Goal: Feedback & Contribution: Submit feedback/report problem

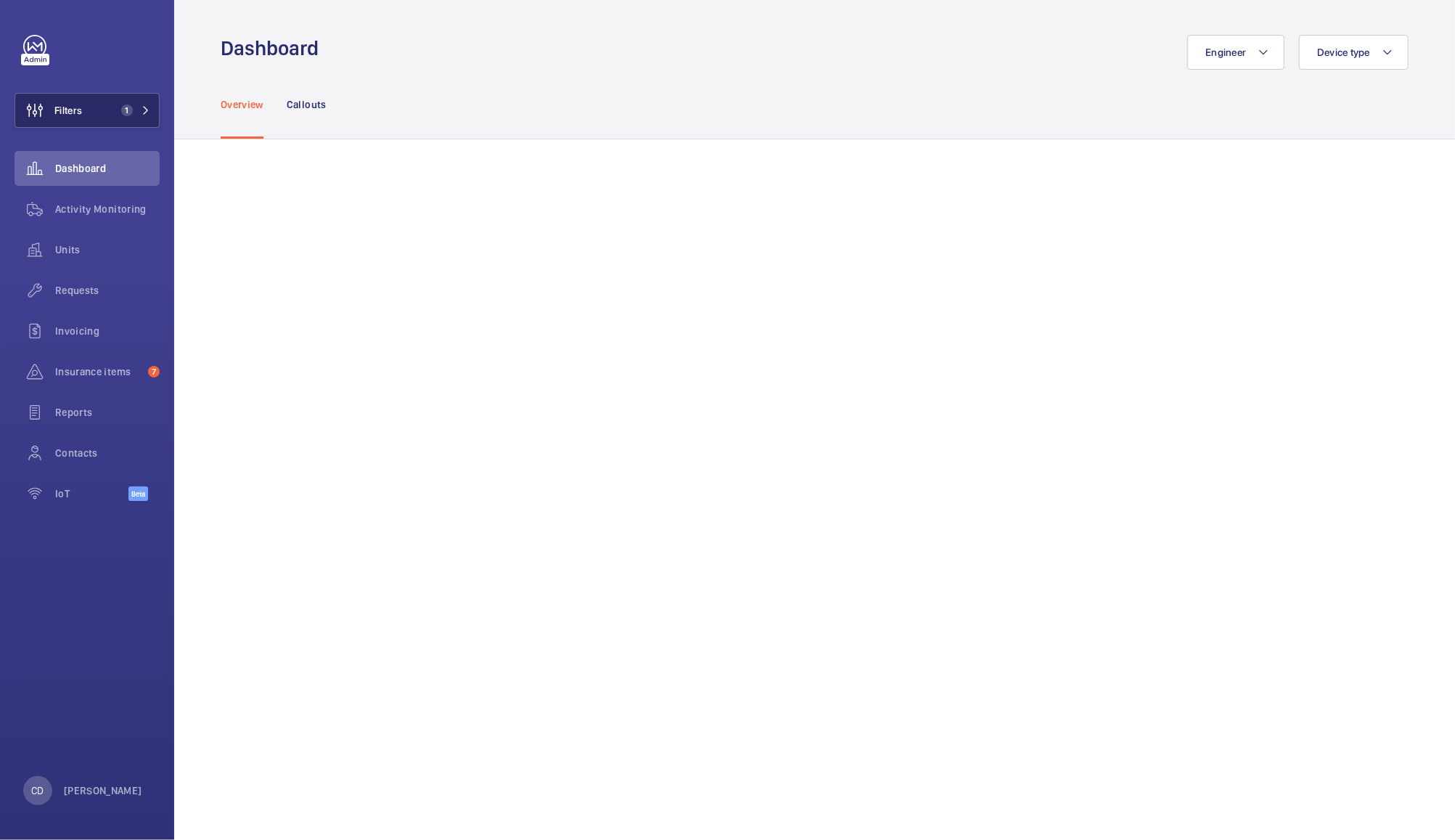
click at [103, 117] on button "Filters 1" at bounding box center [87, 110] width 145 height 35
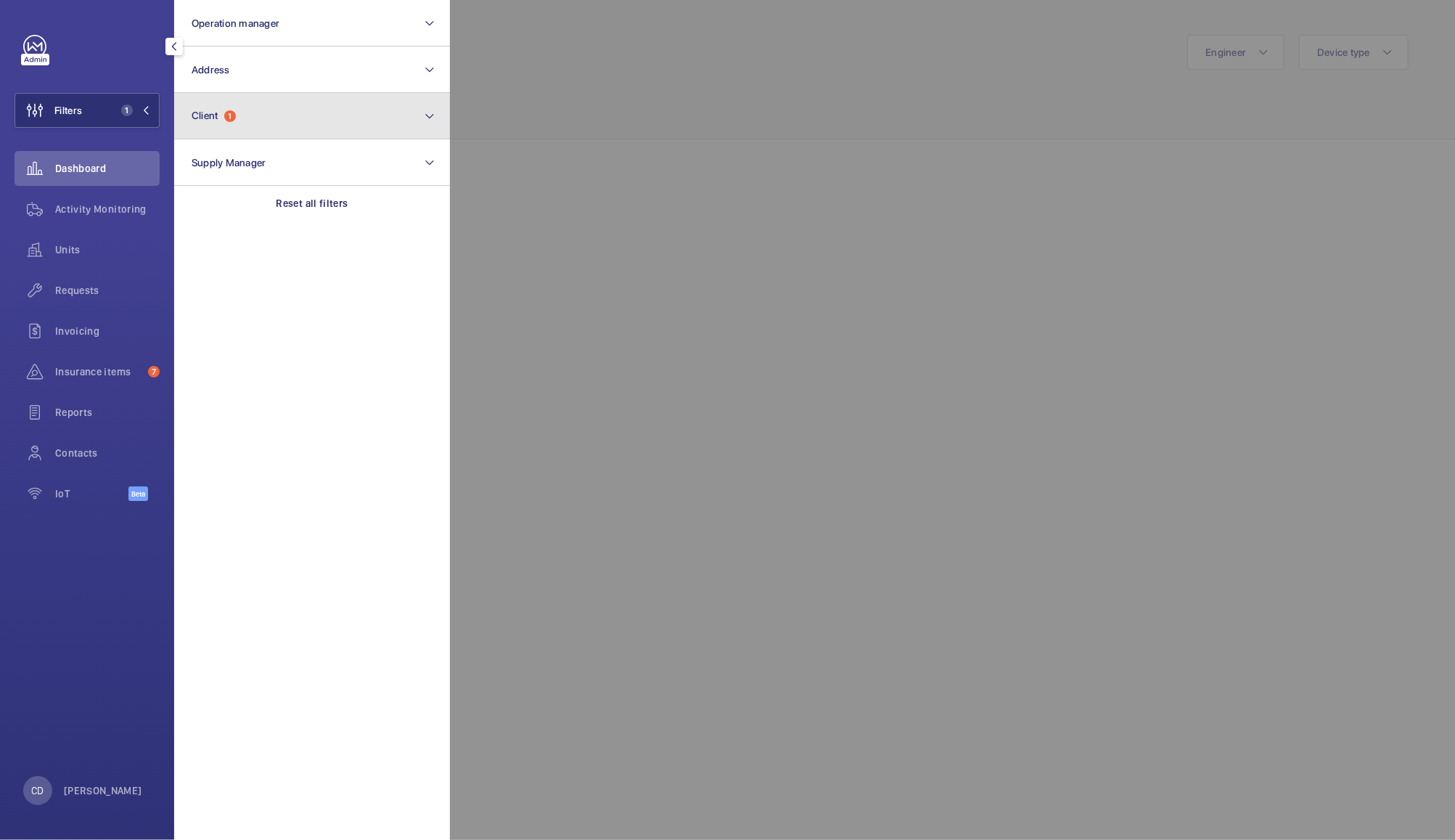
click at [261, 124] on button "Client 1" at bounding box center [312, 116] width 275 height 46
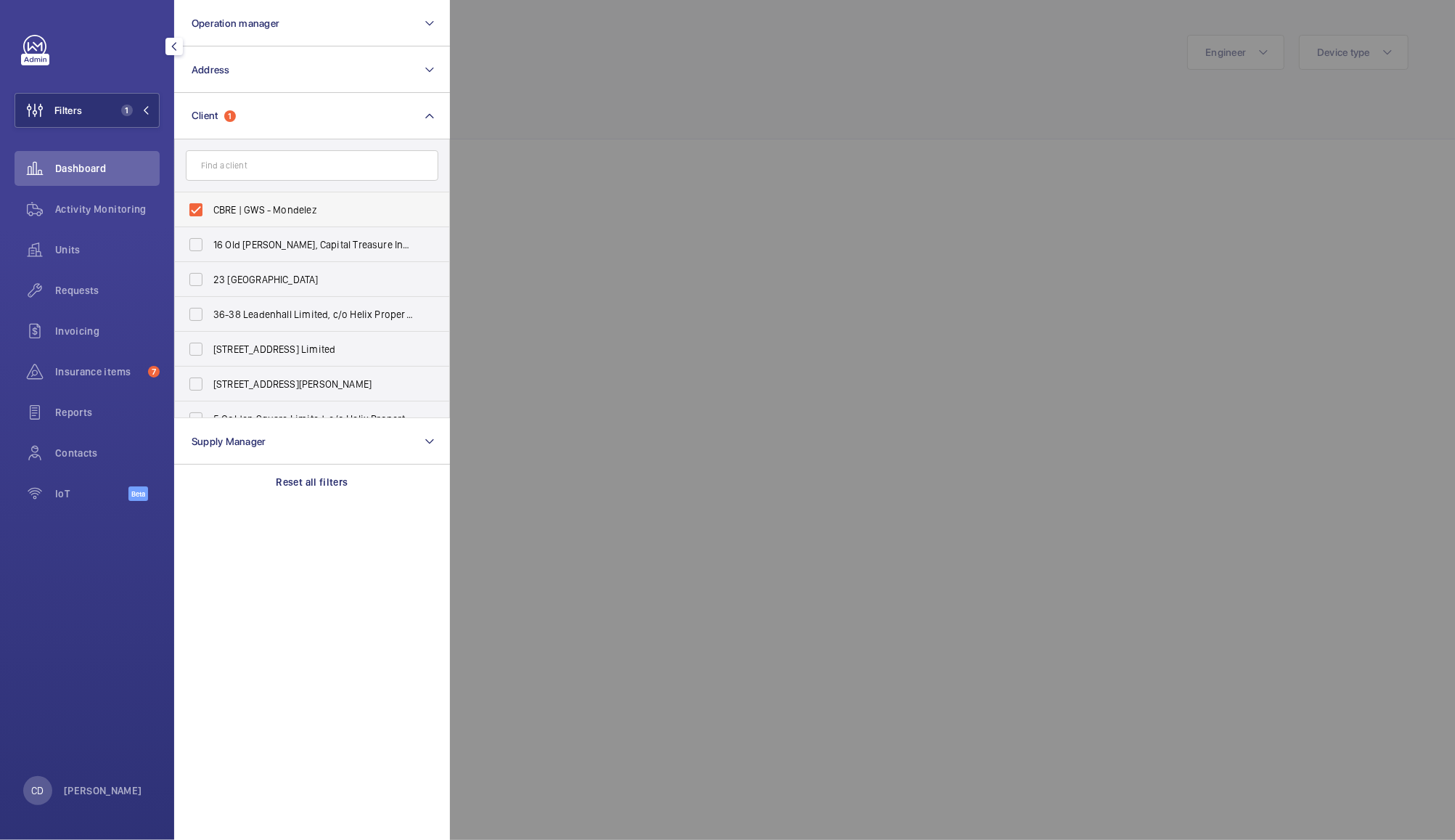
click at [297, 211] on span "CBRE | GWS - Mondelez" at bounding box center [313, 210] width 200 height 15
click at [210, 211] on input "CBRE | GWS - Mondelez" at bounding box center [196, 210] width 29 height 29
checkbox input "false"
click at [354, 169] on input "text" at bounding box center [312, 165] width 253 height 30
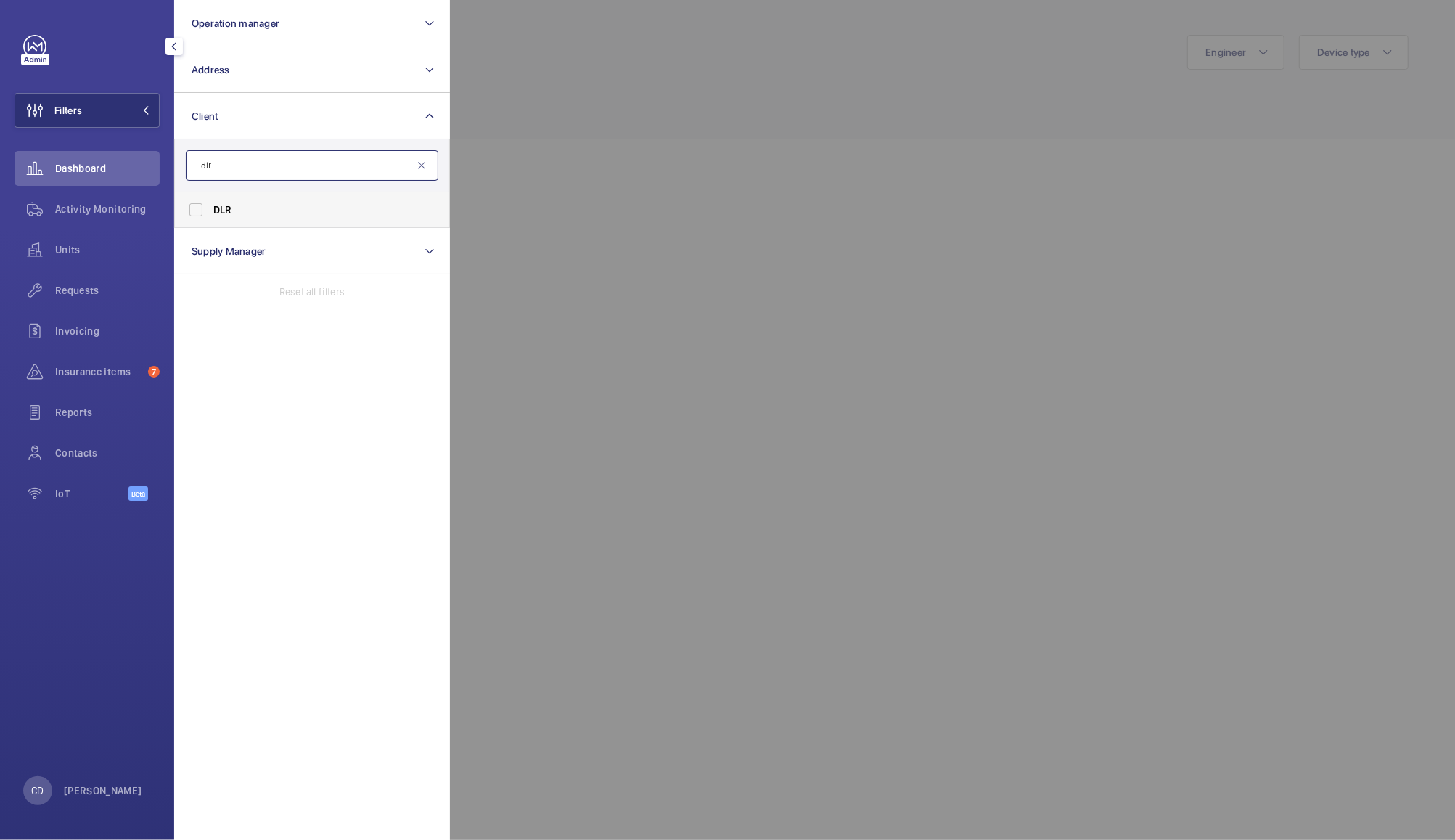
type input "dlr"
click at [251, 215] on span "DLR" at bounding box center [313, 210] width 200 height 15
click at [210, 215] on input "DLR" at bounding box center [196, 210] width 29 height 29
checkbox input "true"
click at [621, 83] on div at bounding box center [1177, 420] width 1455 height 840
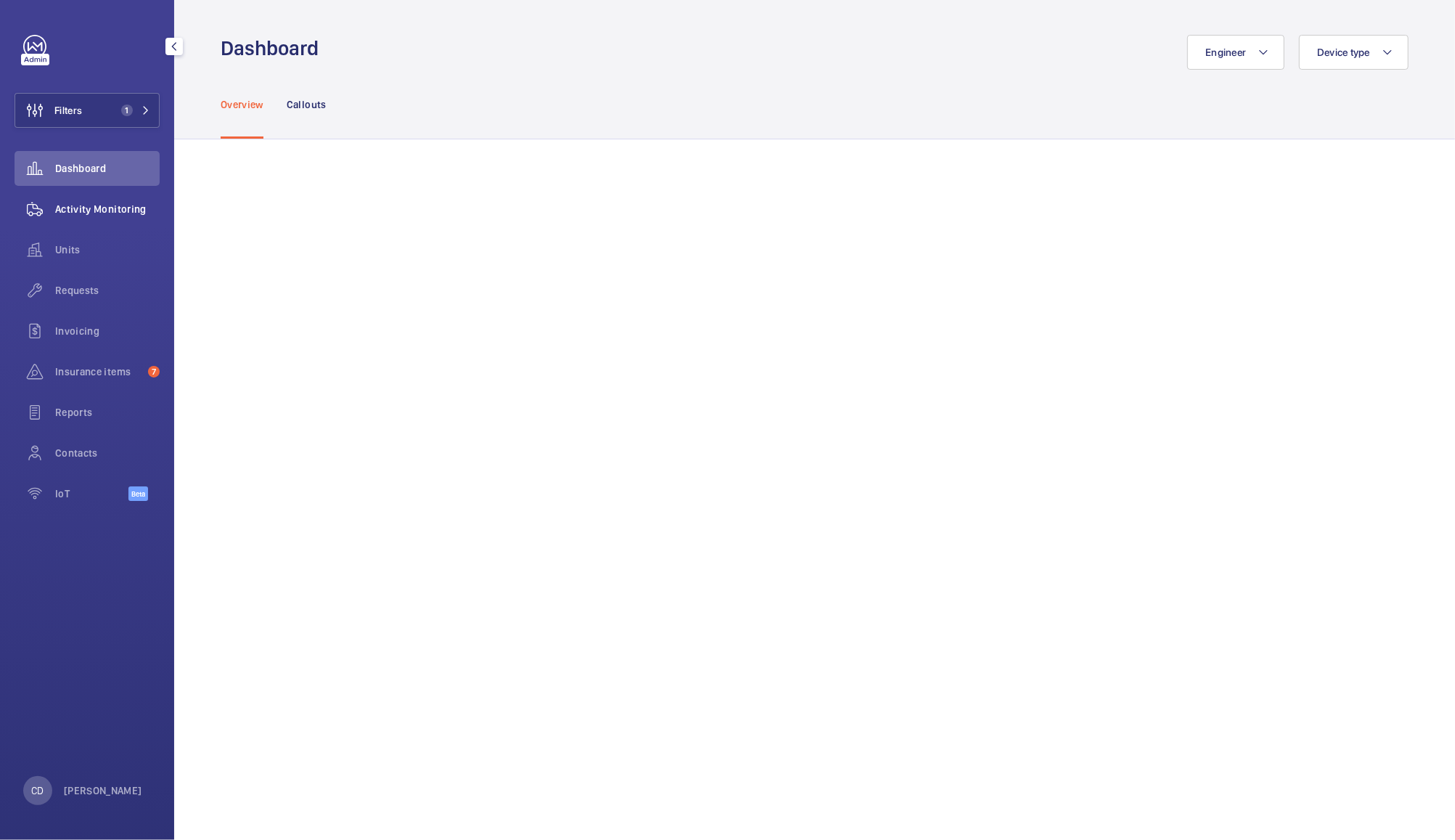
click at [95, 214] on span "Activity Monitoring" at bounding box center [108, 209] width 104 height 15
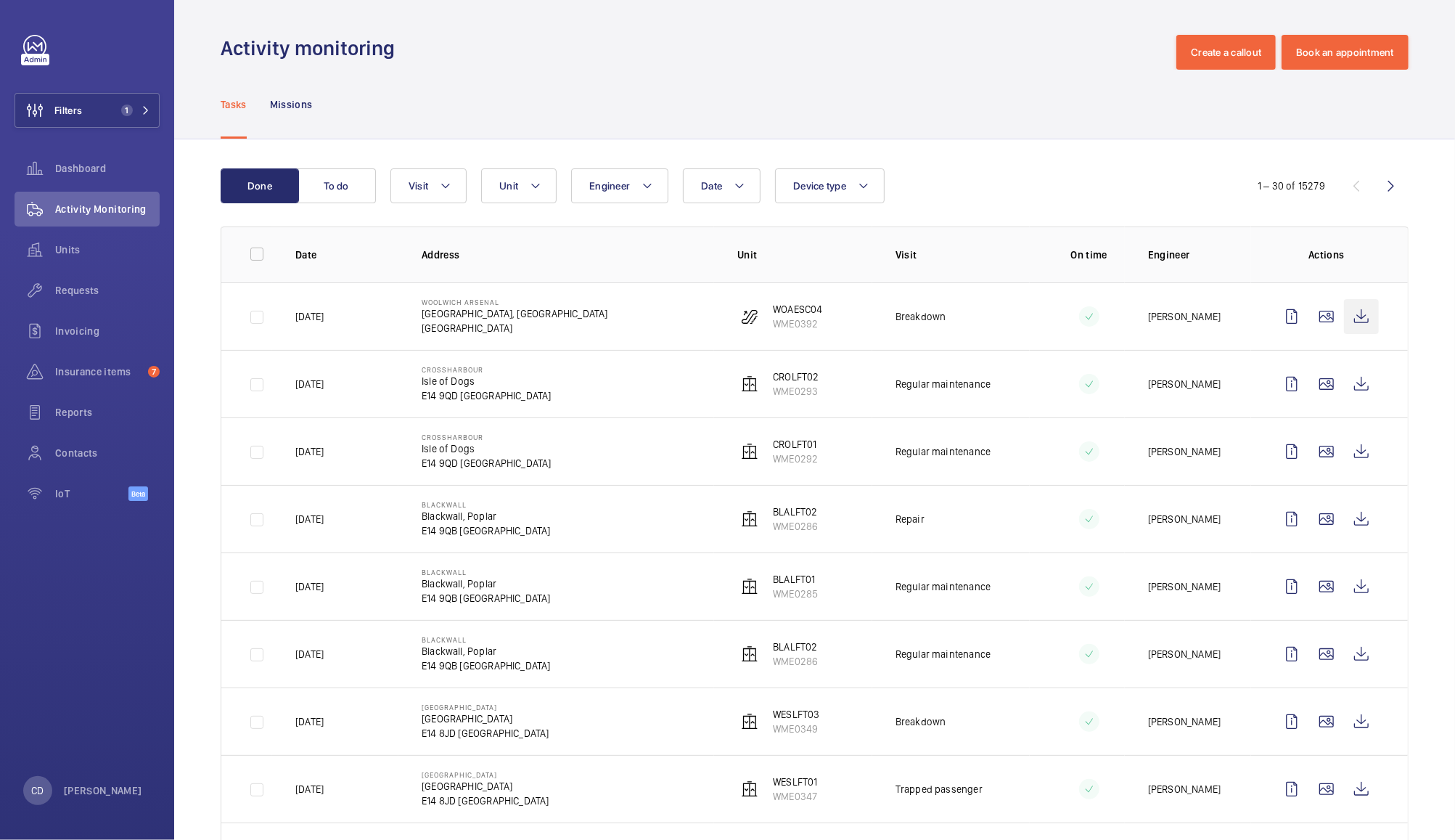
click at [1347, 328] on wm-front-icon-button at bounding box center [1361, 316] width 35 height 35
click at [55, 257] on wm-front-icon-button at bounding box center [35, 249] width 41 height 35
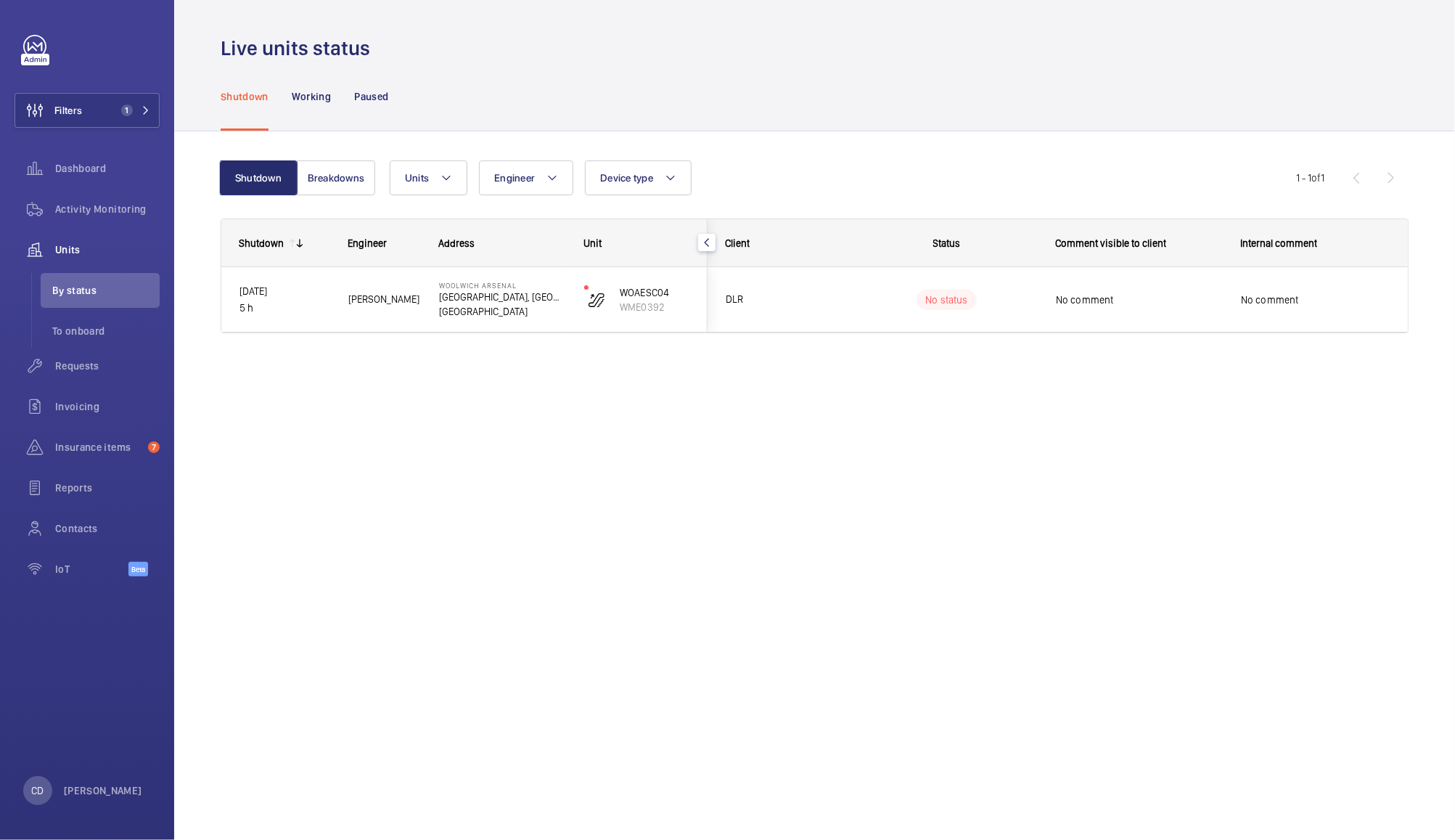
click at [1318, 301] on span "No comment" at bounding box center [1315, 300] width 149 height 15
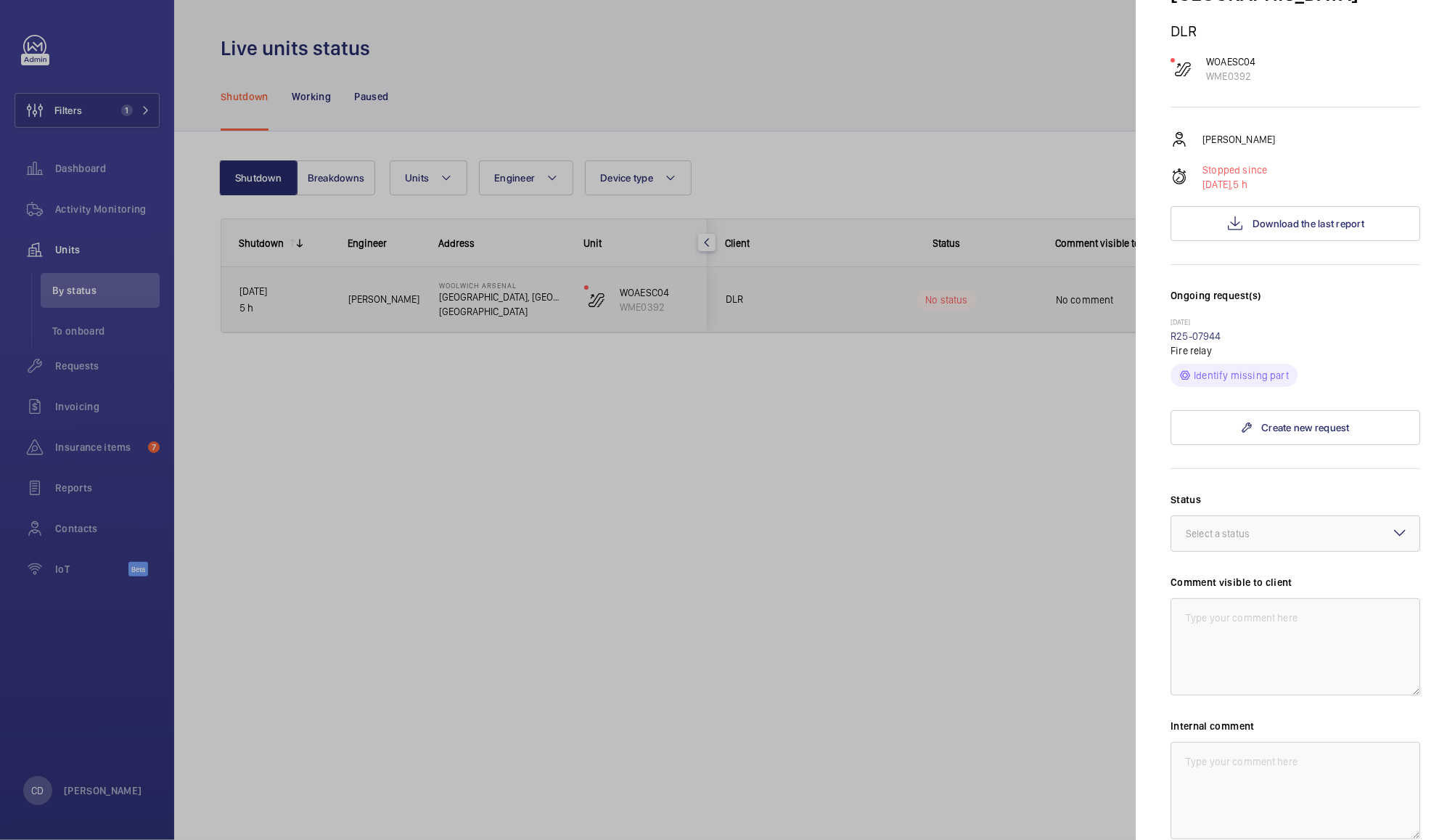
scroll to position [164, 0]
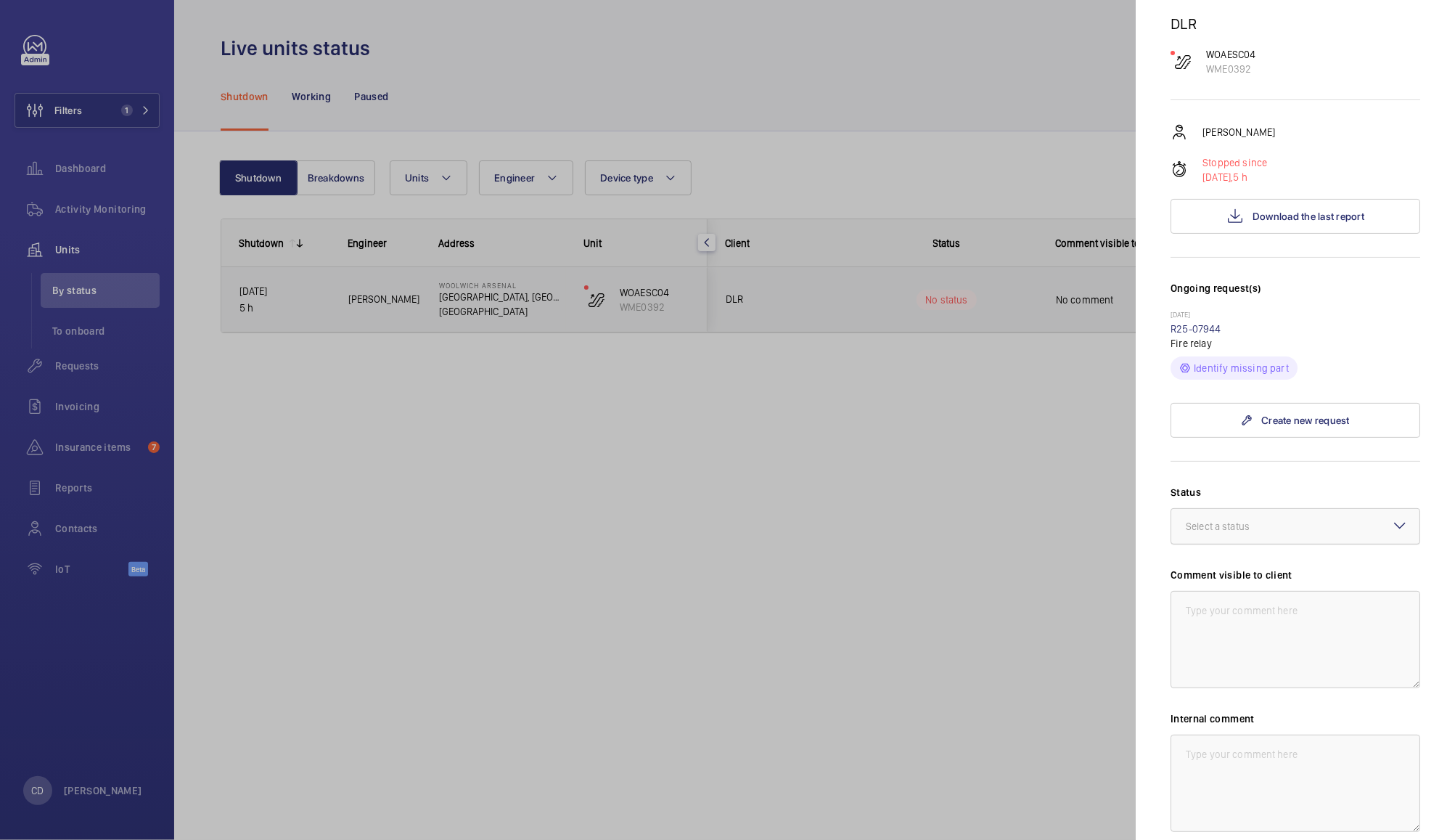
click at [1311, 528] on div at bounding box center [1295, 526] width 248 height 35
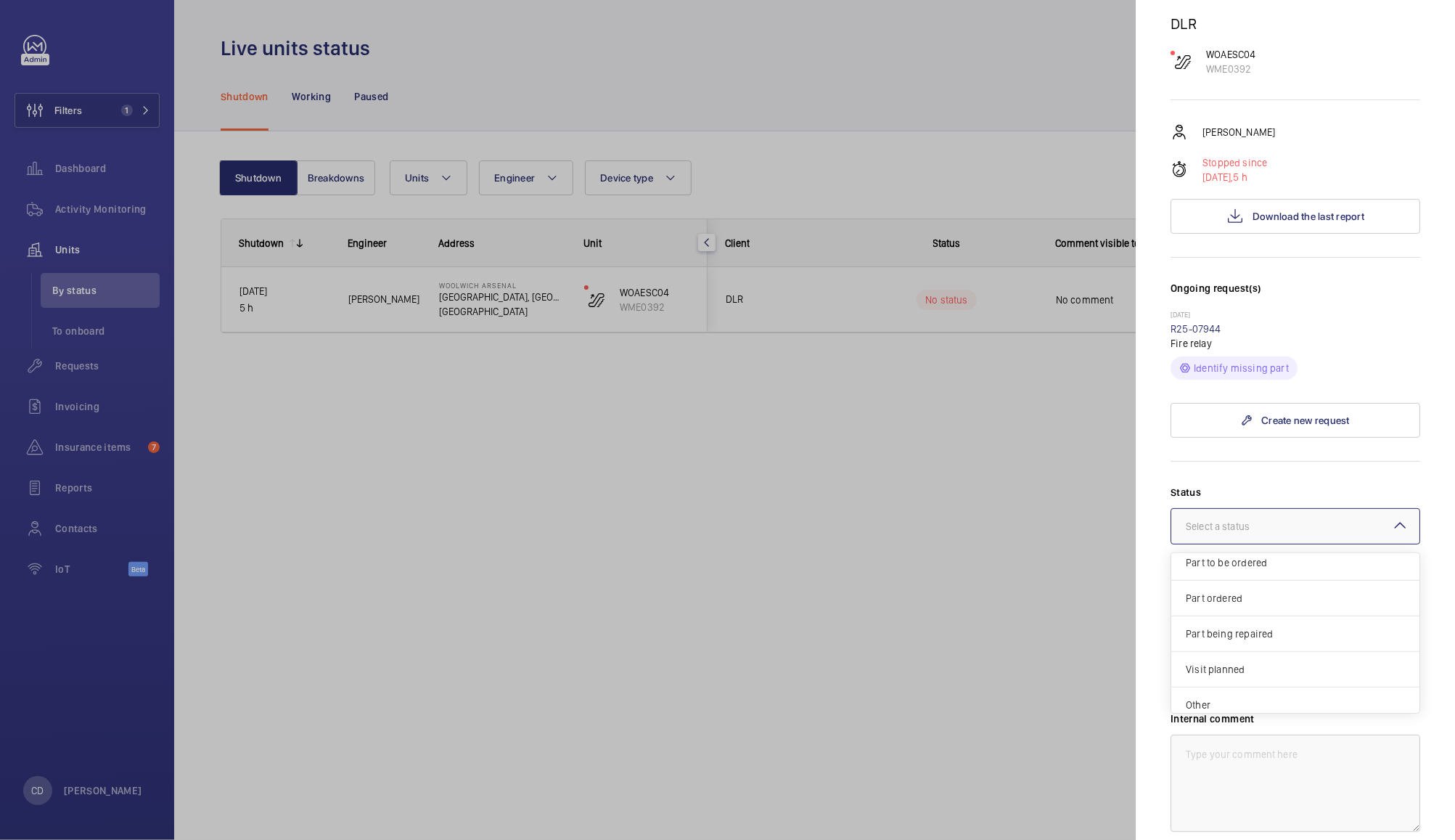
scroll to position [123, 0]
click at [1207, 694] on span "Other" at bounding box center [1295, 697] width 219 height 15
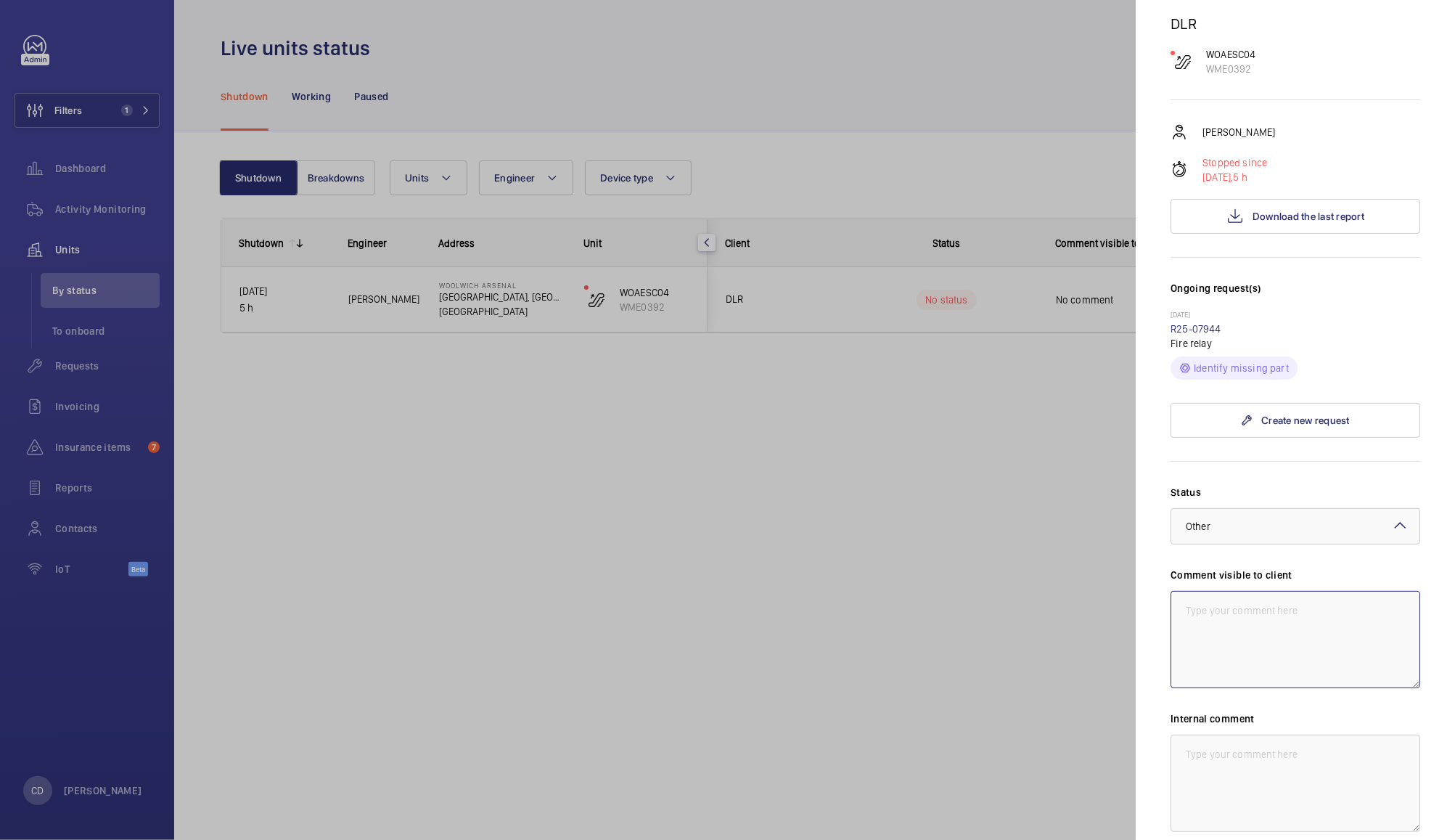
click at [1265, 632] on textarea at bounding box center [1295, 639] width 249 height 97
type textarea "2"
type textarea "WM ACTION 20/08 - Following misuse of equipment, LH main drive shaft bearing co…"
paste textarea "WM ACTION 20/08 - Following misuse of equipment, LH main drive shaft bearing co…"
type textarea "WM ACTION 20/08 - Following misuse of equipment, LH main drive shaft bearing co…"
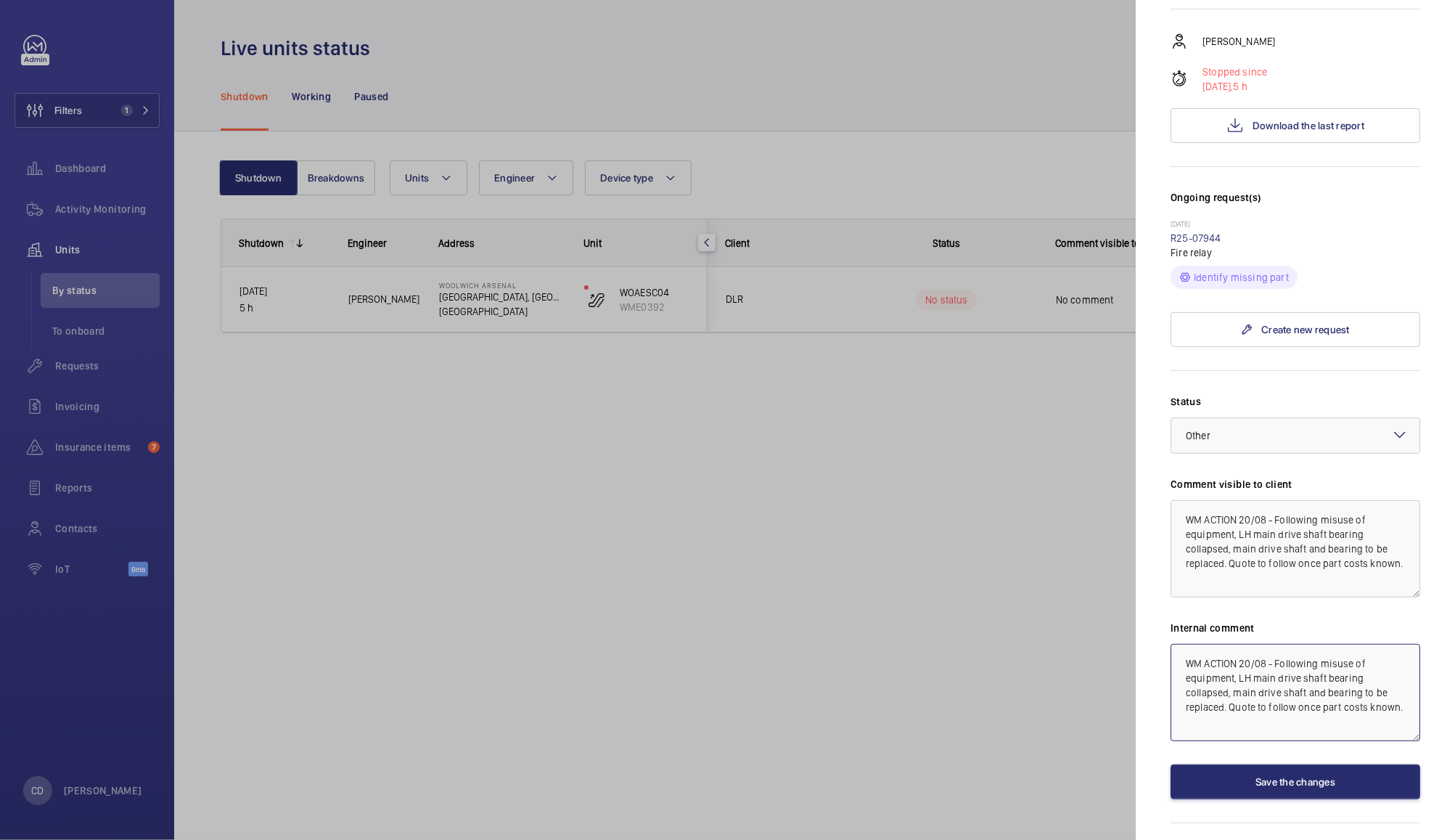
scroll to position [296, 0]
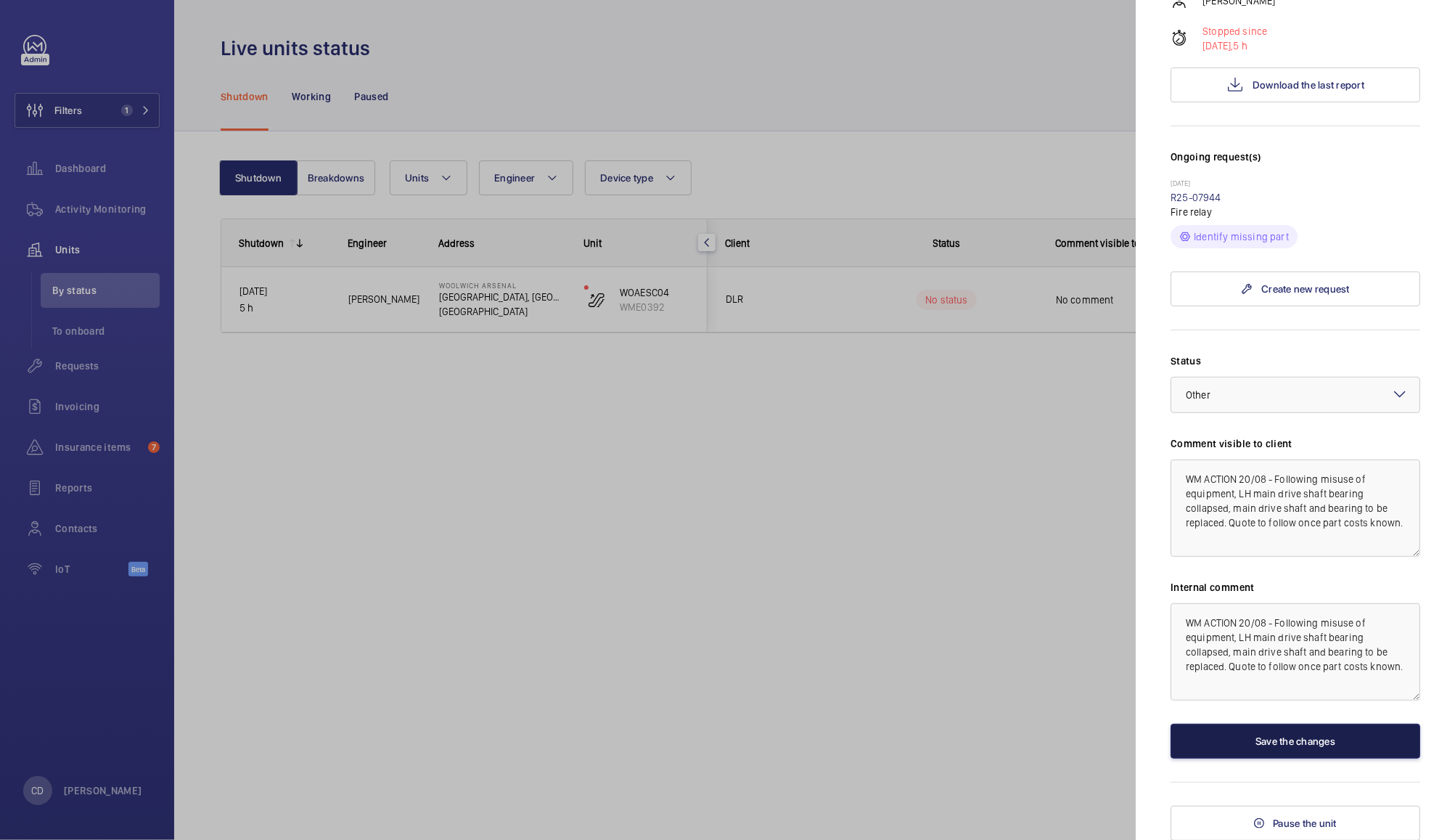
click at [1318, 745] on button "Save the changes" at bounding box center [1295, 741] width 249 height 35
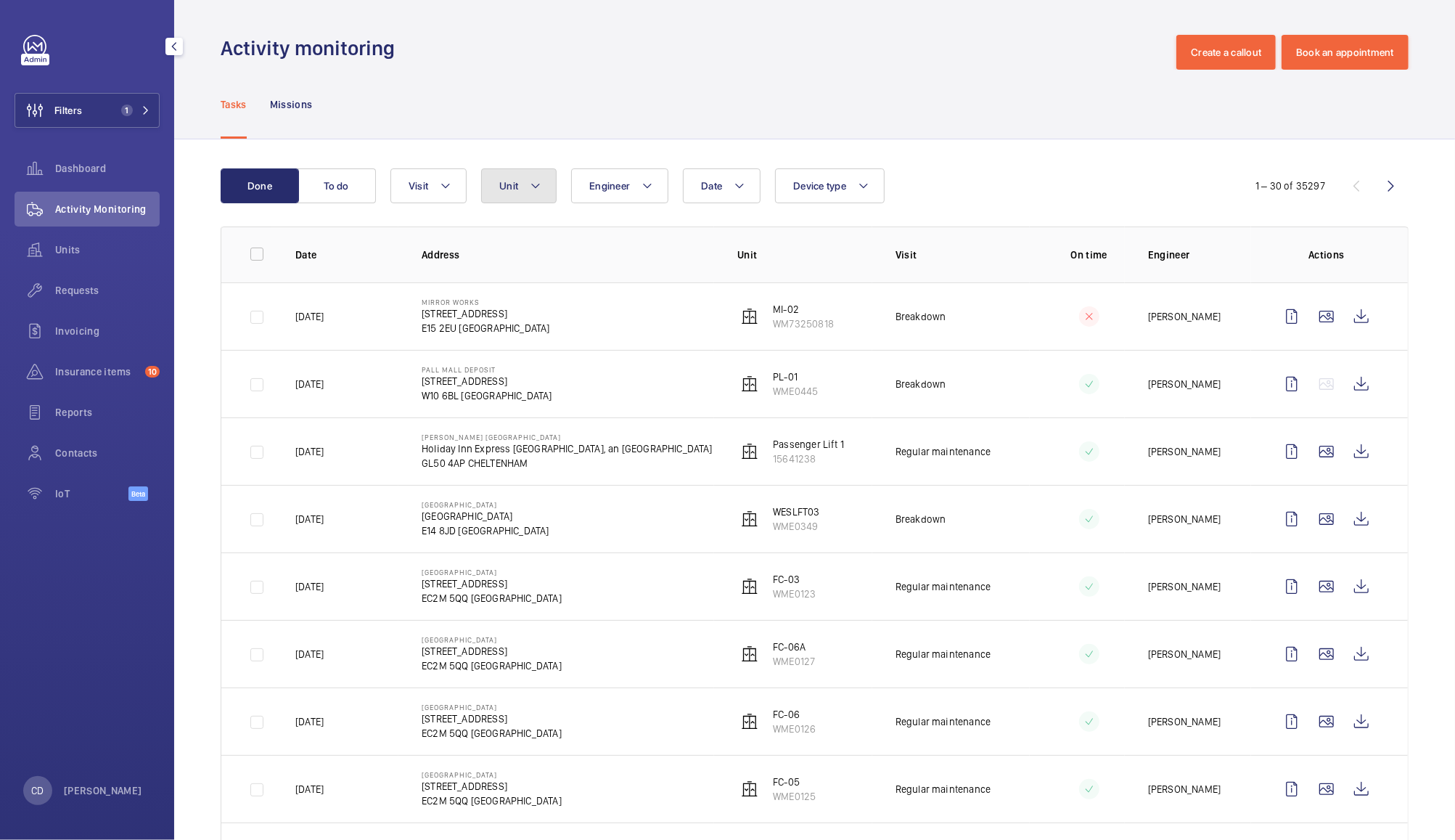
click at [514, 183] on span "Unit" at bounding box center [508, 186] width 19 height 11
type input "bm-01"
click at [614, 315] on span "BM-01 , WME0145" at bounding box center [634, 319] width 169 height 15
click at [527, 315] on input "BM-01 , WME0145" at bounding box center [512, 319] width 29 height 29
checkbox input "true"
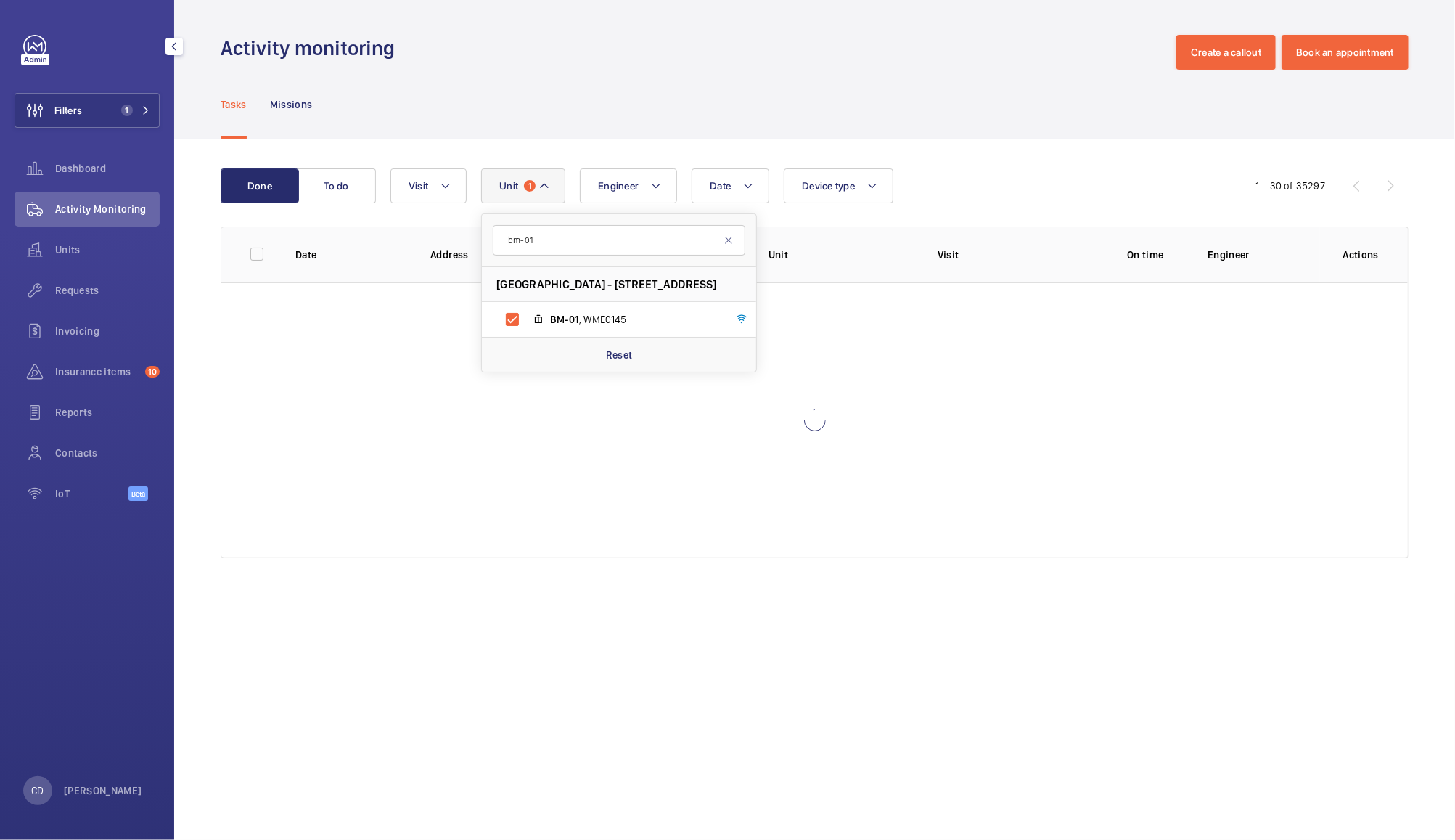
click at [1033, 142] on div "Done To do Date Engineer Unit 1 bm-01 Barley Mow Centre - 10 Barley Mow Passage…" at bounding box center [815, 366] width 1281 height 454
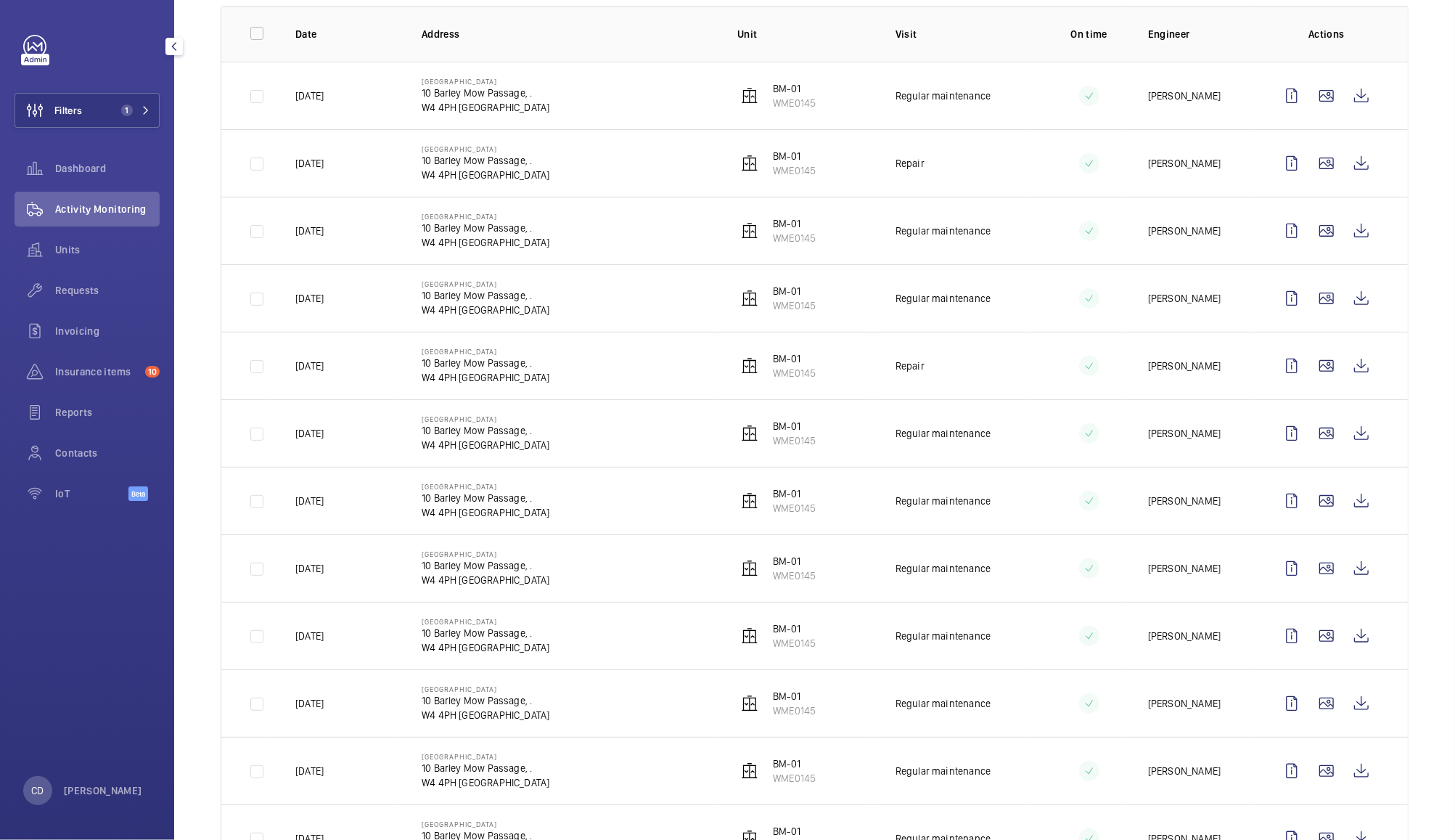
scroll to position [233, 0]
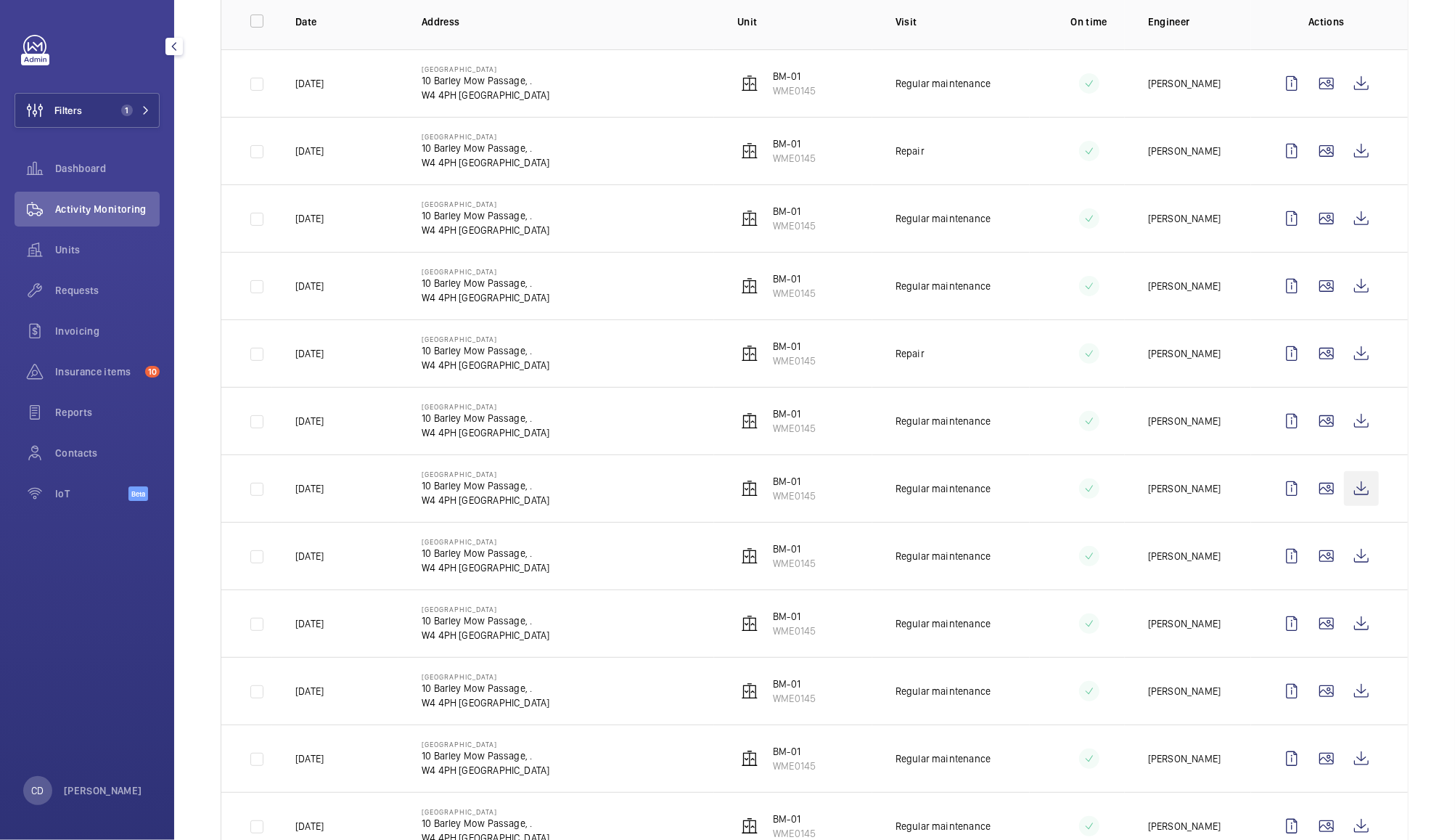
click at [1352, 486] on wm-front-icon-button at bounding box center [1361, 488] width 35 height 35
click at [1345, 423] on wm-front-icon-button at bounding box center [1361, 420] width 35 height 35
click at [1309, 357] on wm-front-icon-button at bounding box center [1326, 353] width 35 height 35
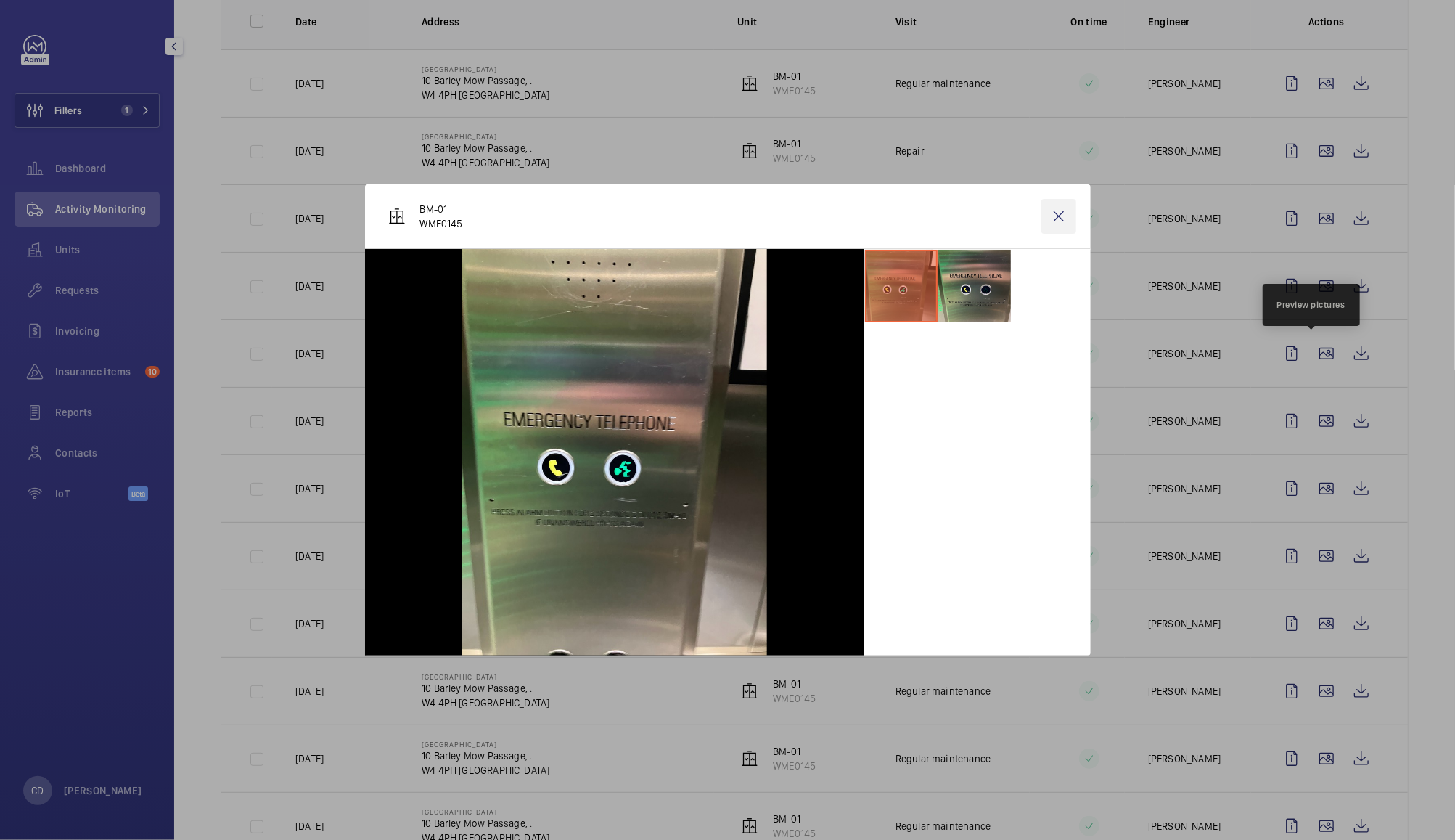
click at [1060, 217] on wm-front-icon-button at bounding box center [1058, 216] width 35 height 35
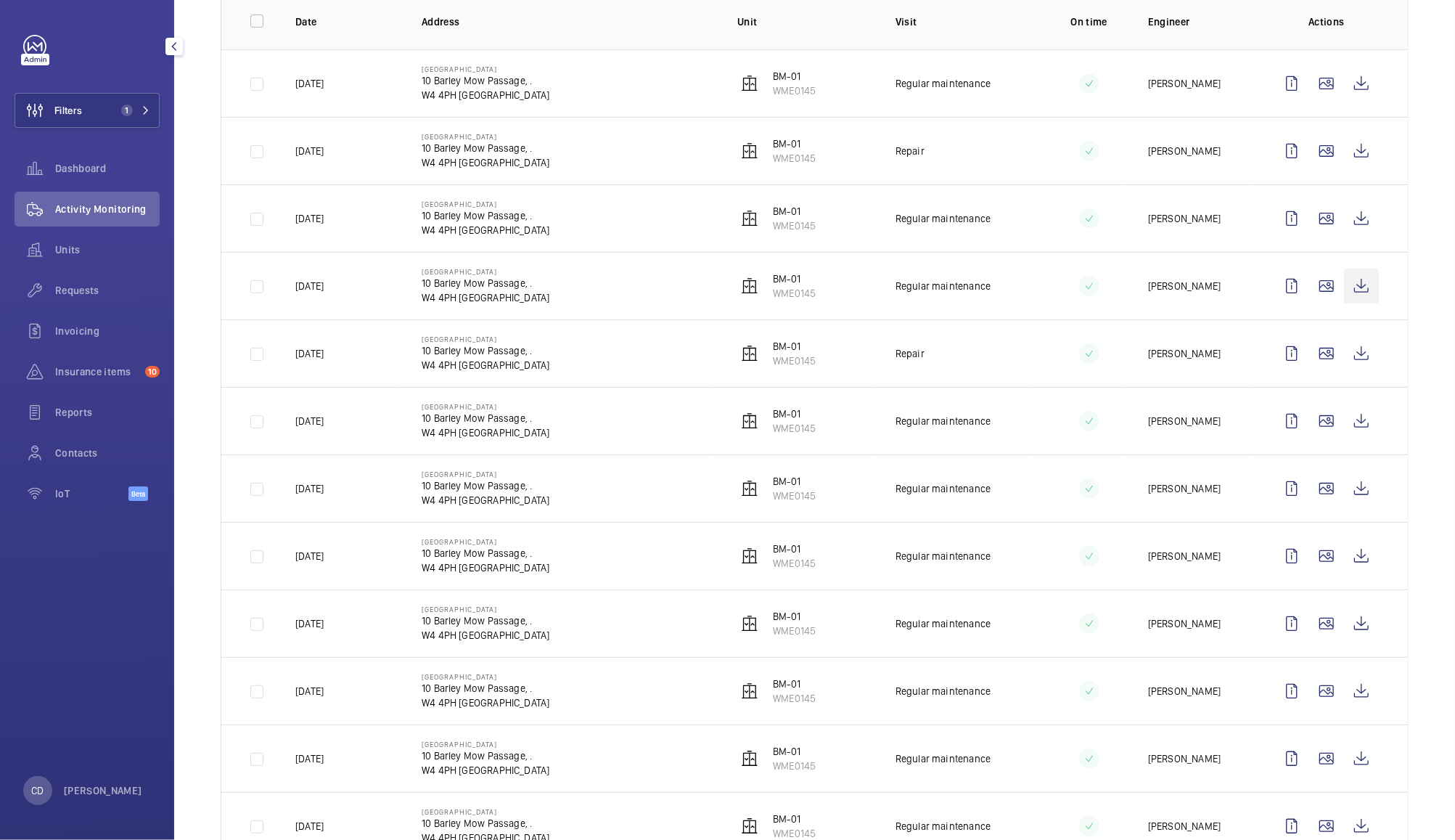
click at [1344, 286] on wm-front-icon-button at bounding box center [1361, 286] width 35 height 35
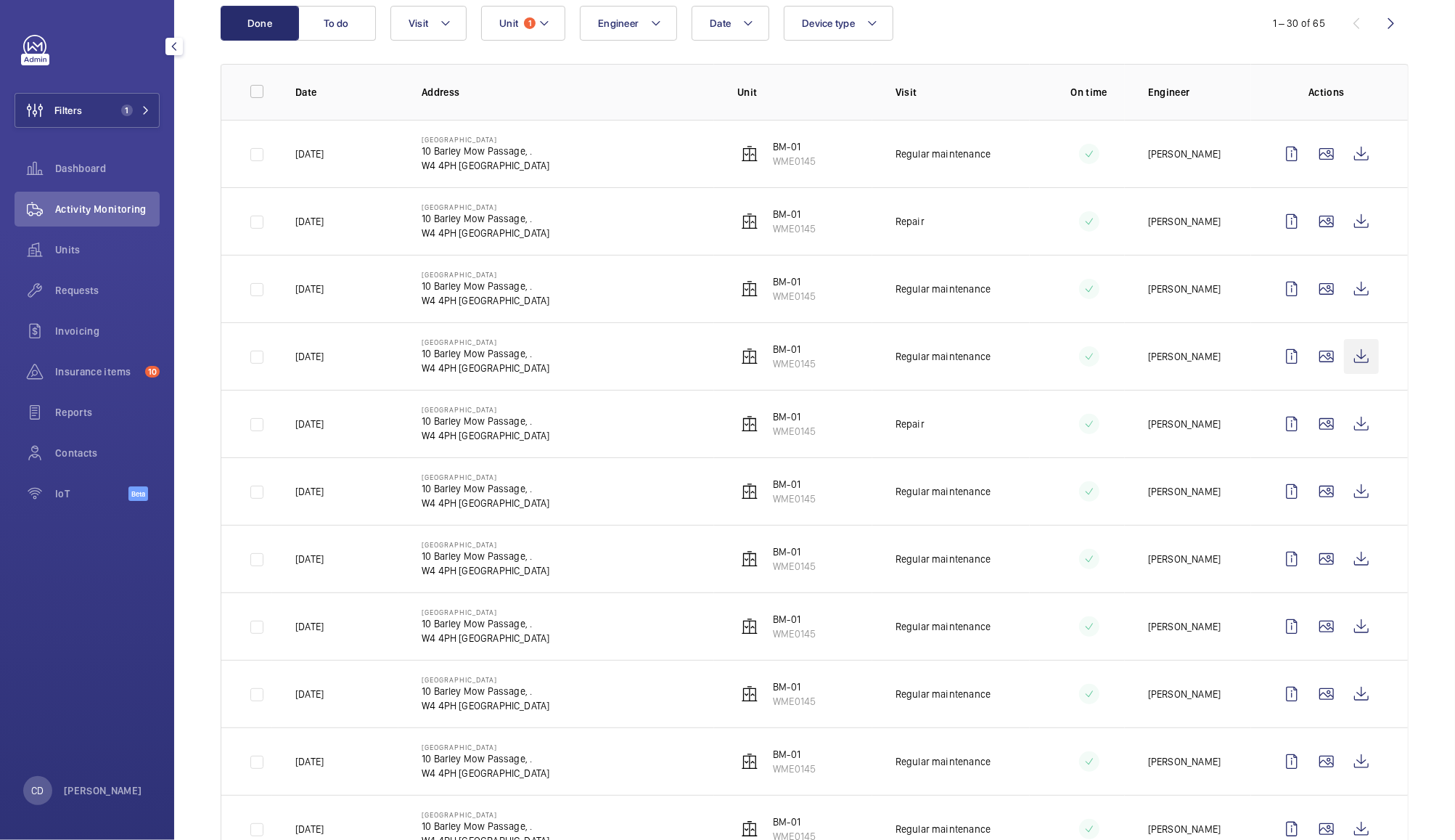
scroll to position [161, 0]
click at [1344, 292] on wm-front-icon-button at bounding box center [1361, 290] width 35 height 35
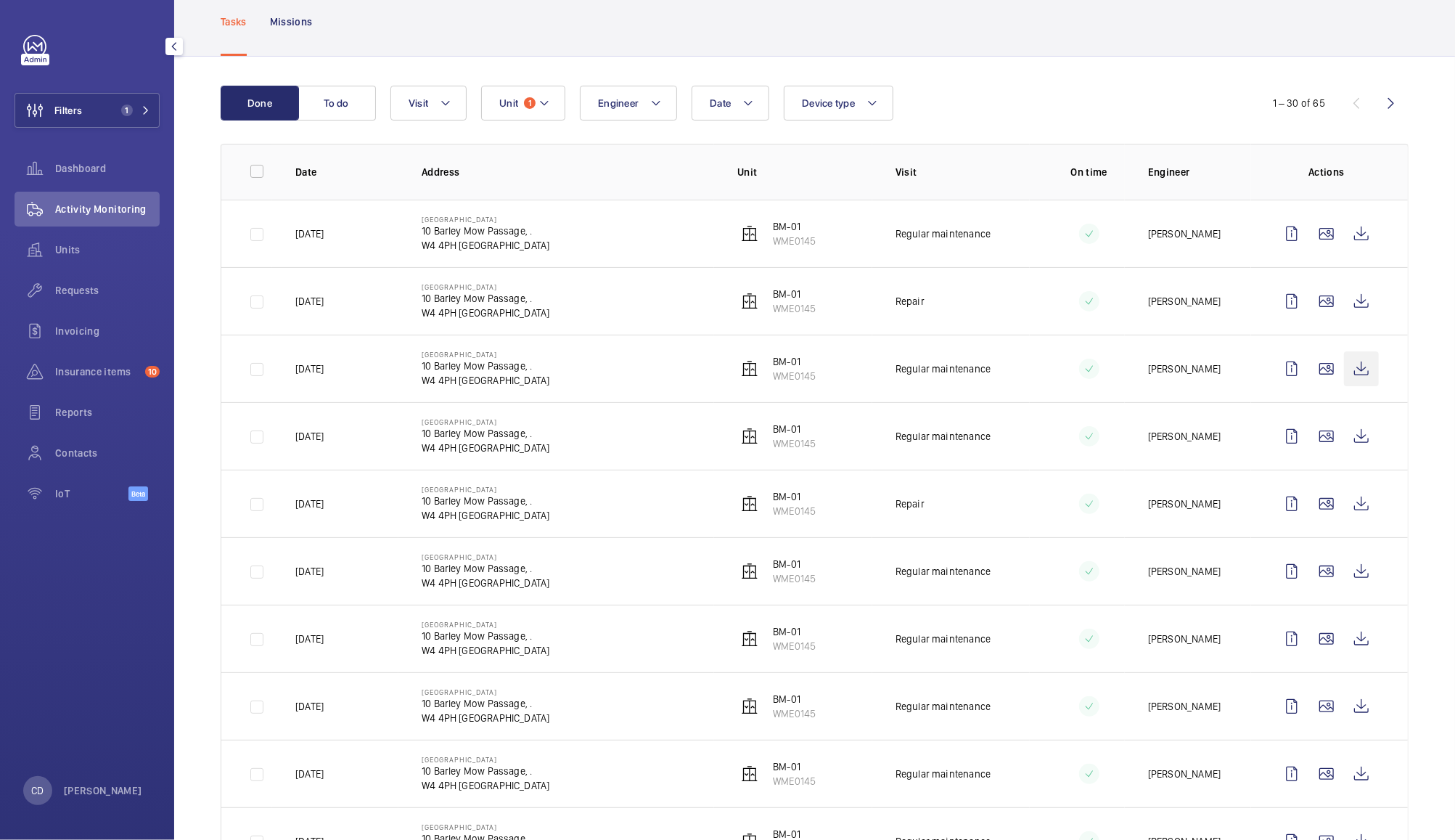
scroll to position [59, 0]
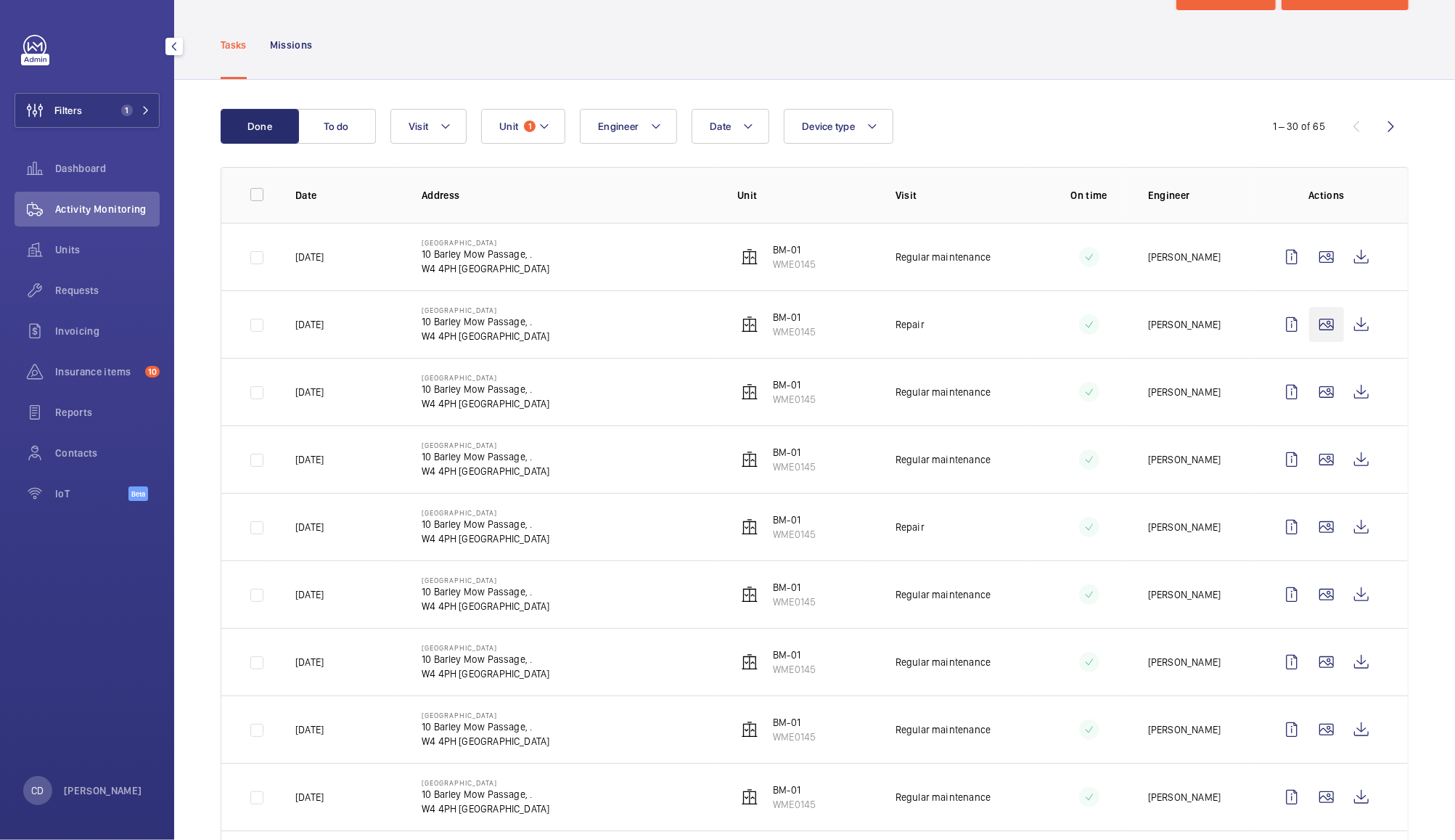
click at [1309, 323] on wm-front-icon-button at bounding box center [1326, 324] width 35 height 35
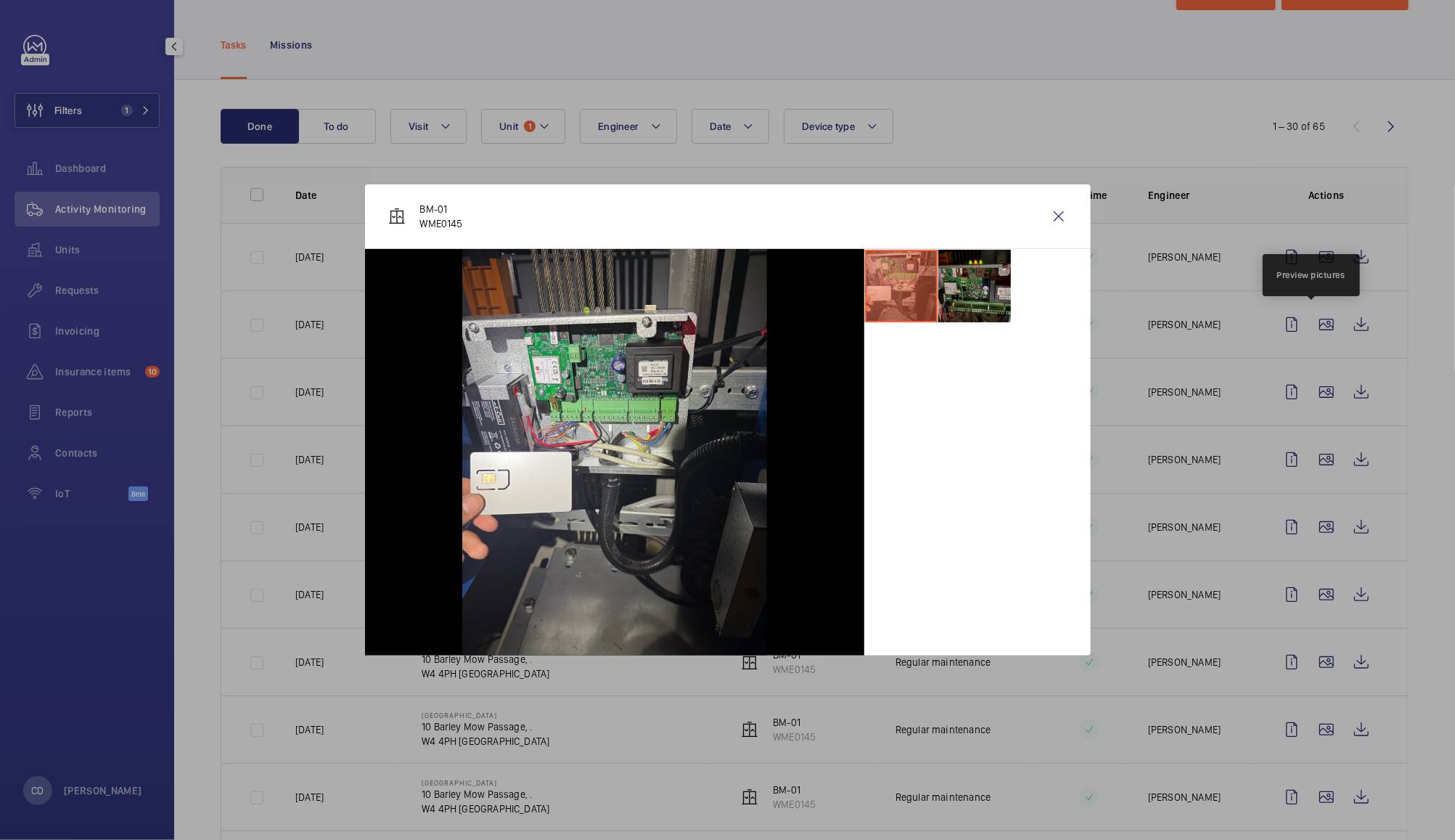
click at [973, 288] on li at bounding box center [974, 285] width 73 height 73
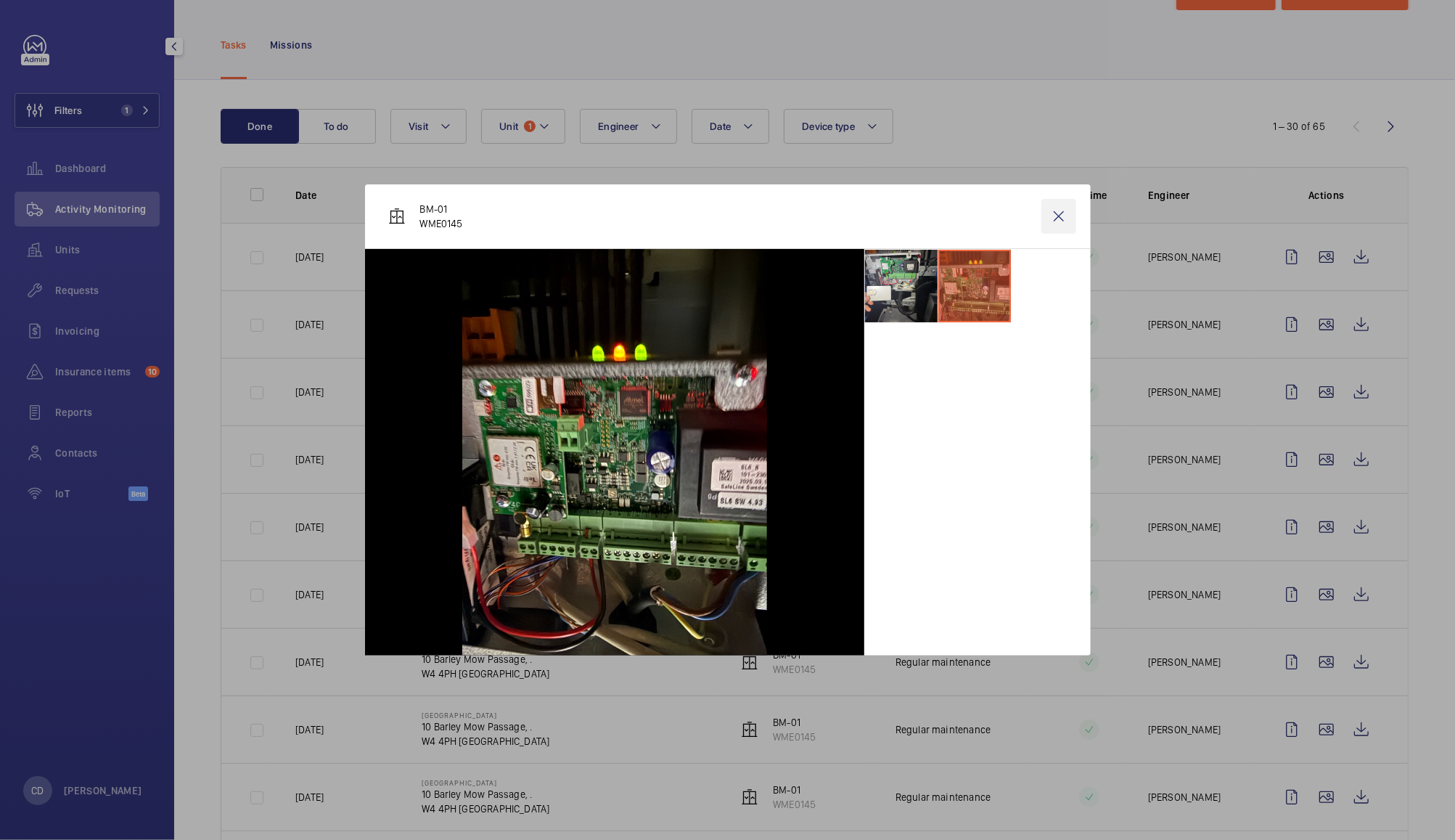
click at [1057, 216] on wm-front-icon-button at bounding box center [1058, 216] width 35 height 35
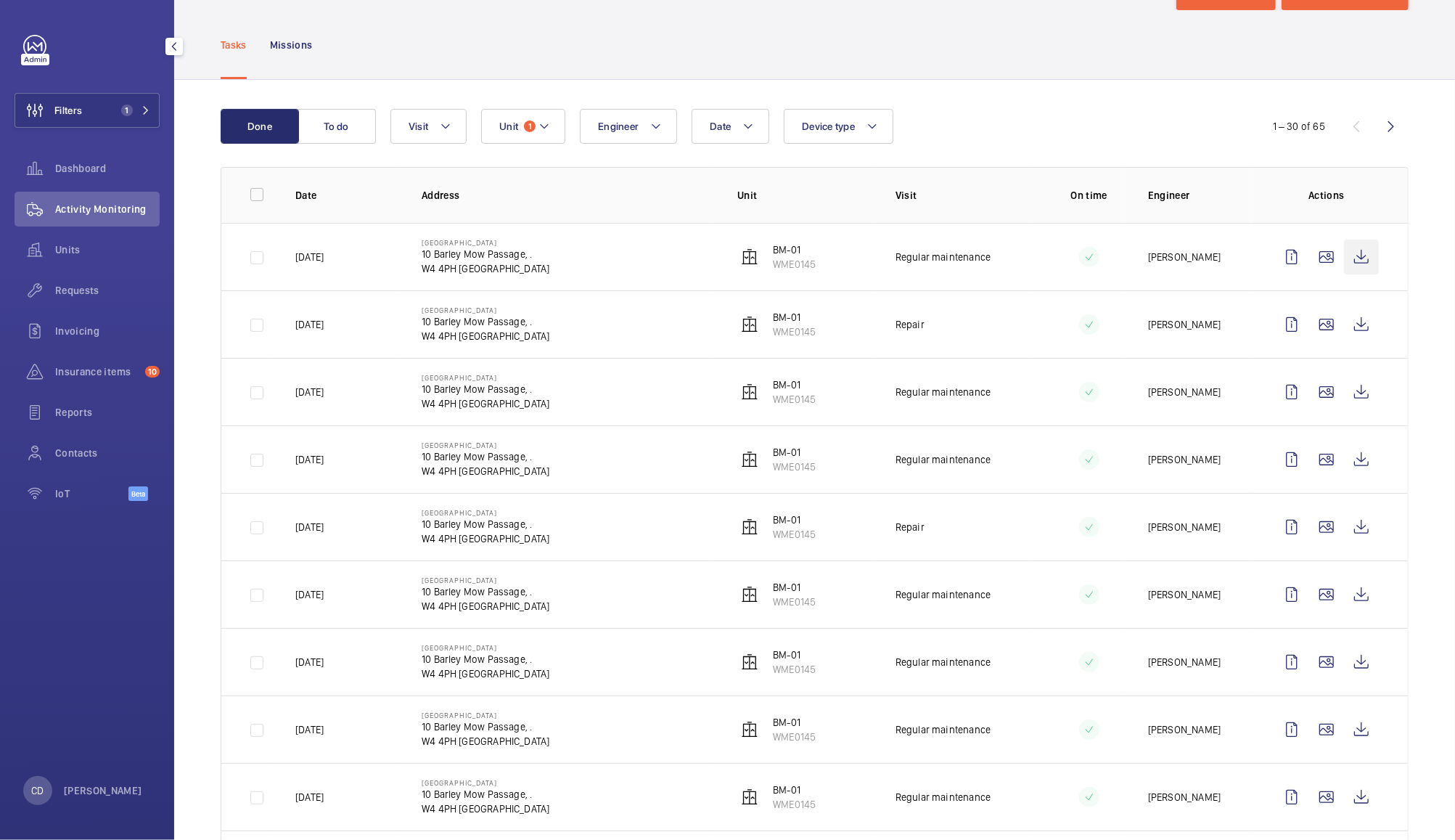
click at [1350, 258] on wm-front-icon-button at bounding box center [1361, 257] width 35 height 35
click at [529, 125] on span "1" at bounding box center [530, 126] width 11 height 11
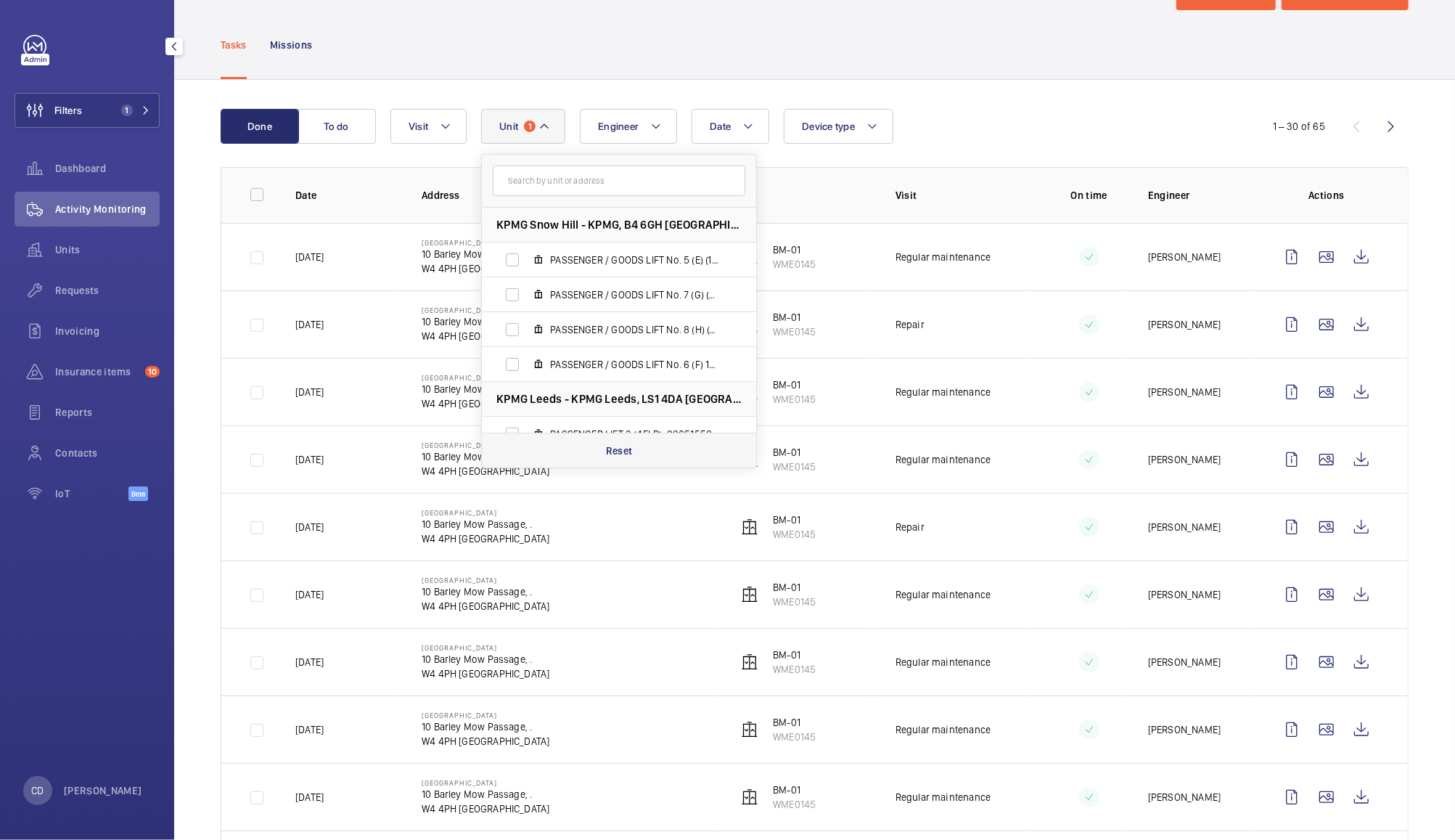
click at [633, 455] on div "Reset" at bounding box center [618, 450] width 275 height 35
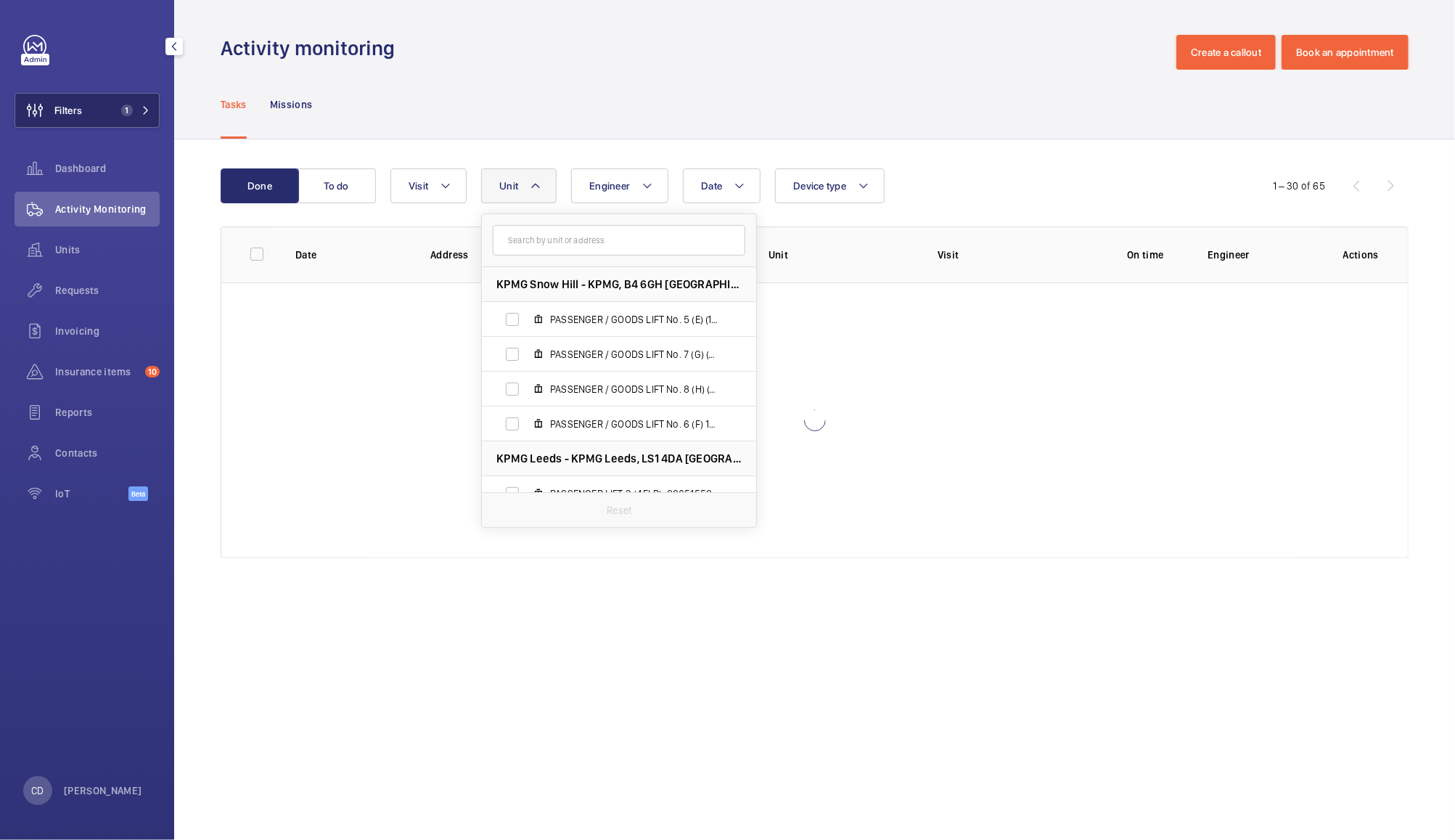
click at [93, 112] on button "Filters 1" at bounding box center [87, 110] width 145 height 35
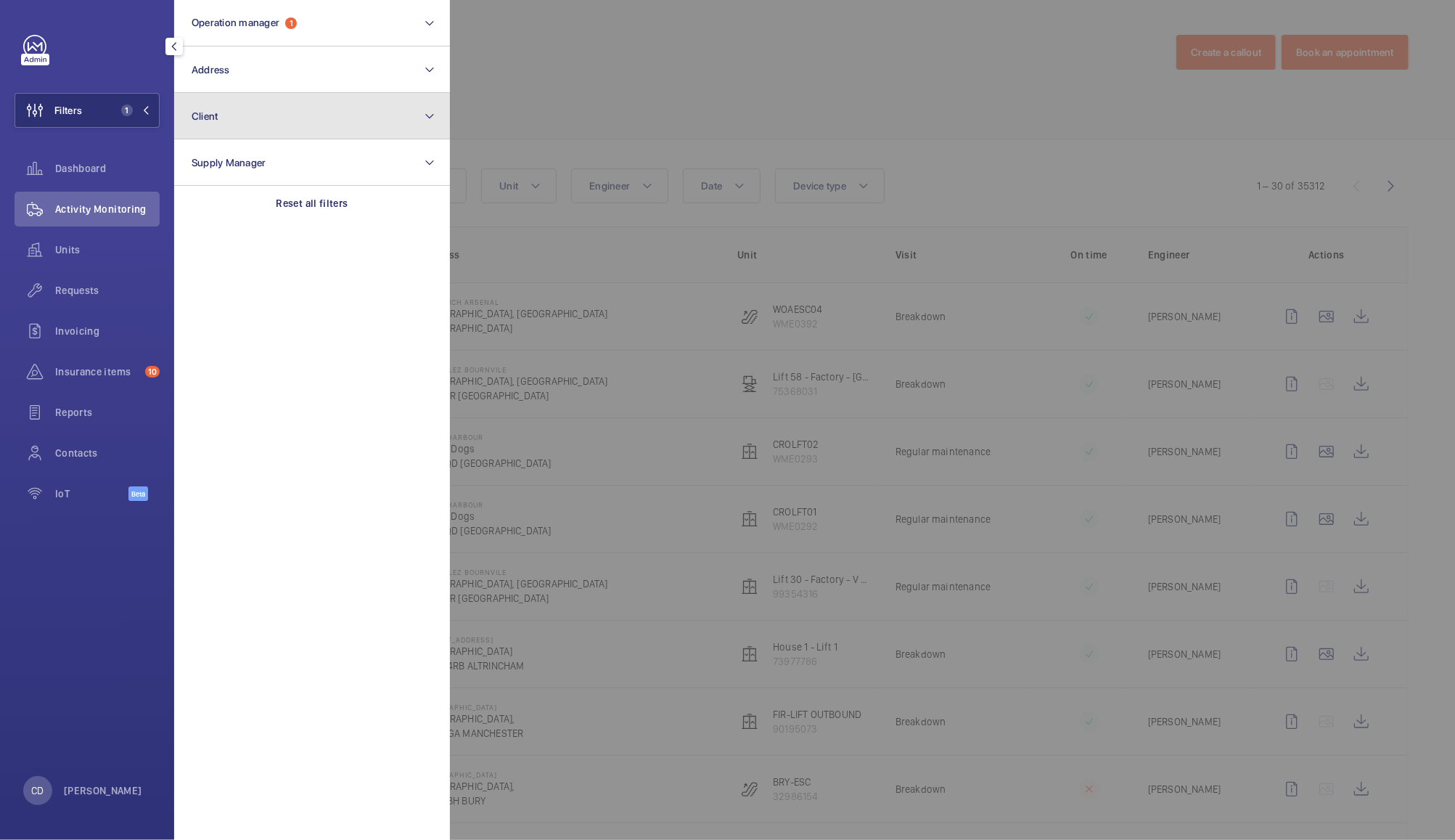
click at [263, 121] on button "Client" at bounding box center [312, 116] width 275 height 46
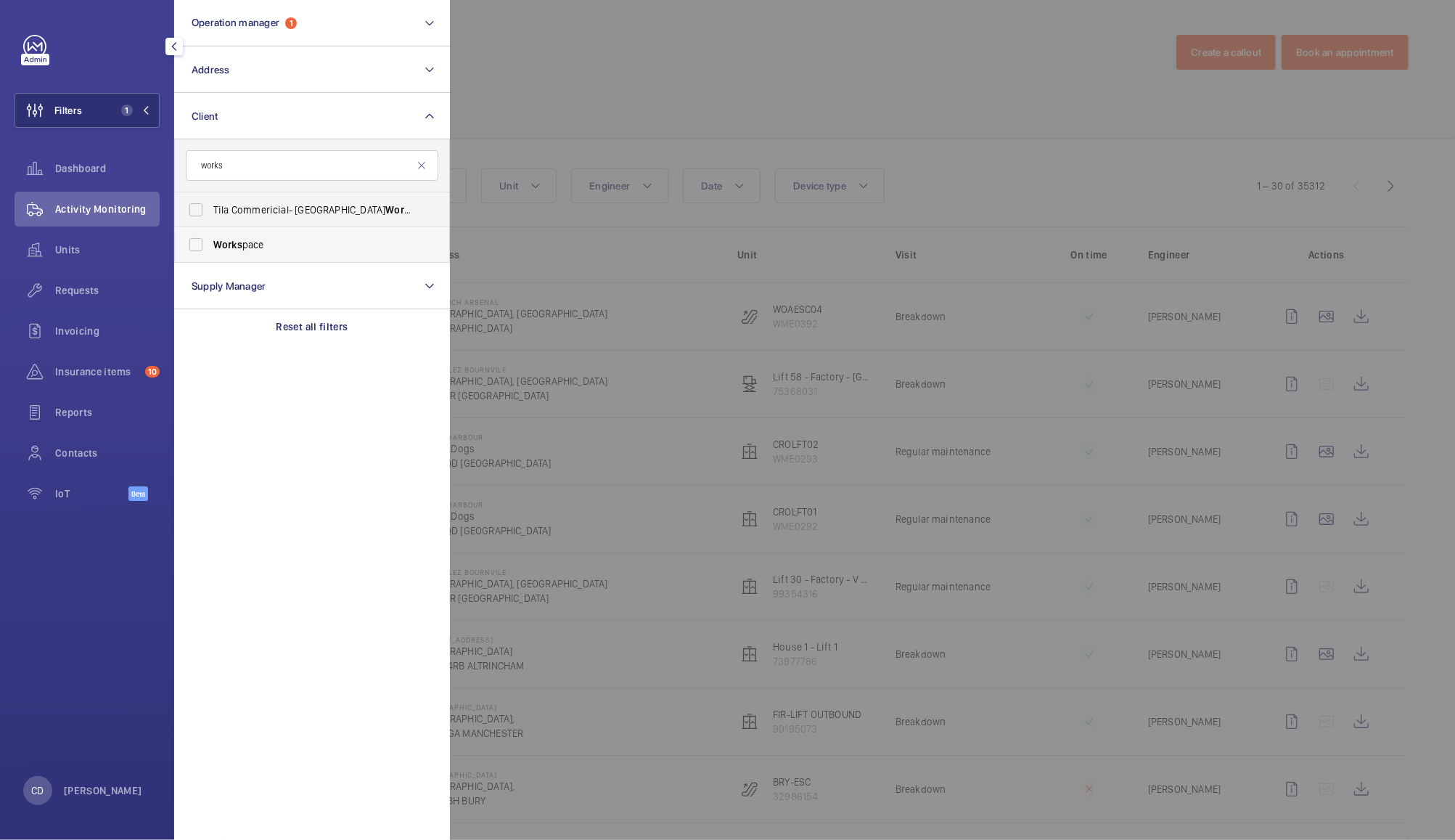
type input "works"
click at [256, 248] on span "Works pace" at bounding box center [313, 244] width 200 height 15
click at [210, 248] on input "Works pace" at bounding box center [196, 244] width 29 height 29
checkbox input "true"
click at [715, 47] on div at bounding box center [1177, 420] width 1455 height 840
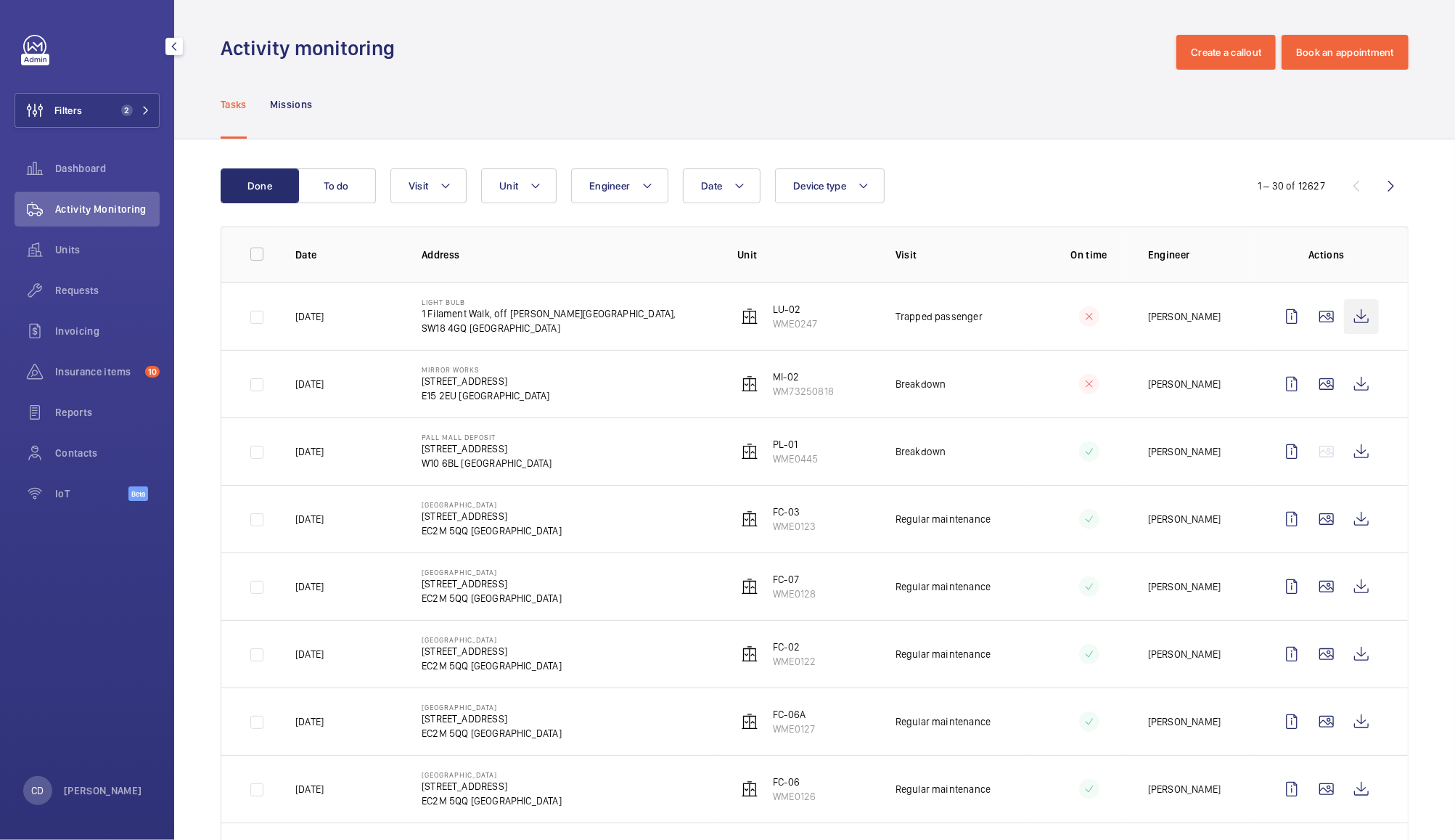
click at [1352, 313] on wm-front-icon-button at bounding box center [1361, 316] width 35 height 35
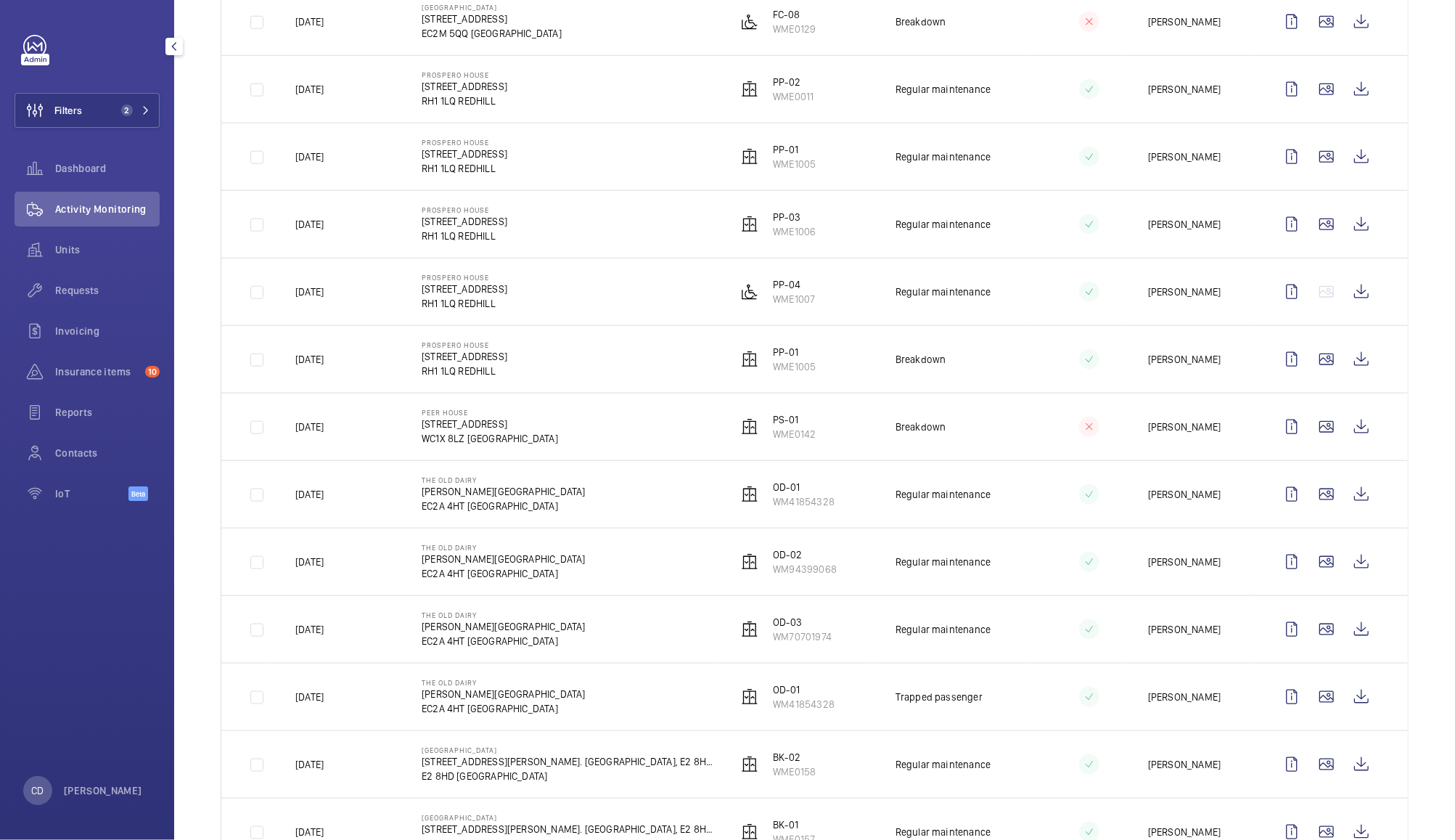
scroll to position [1172, 0]
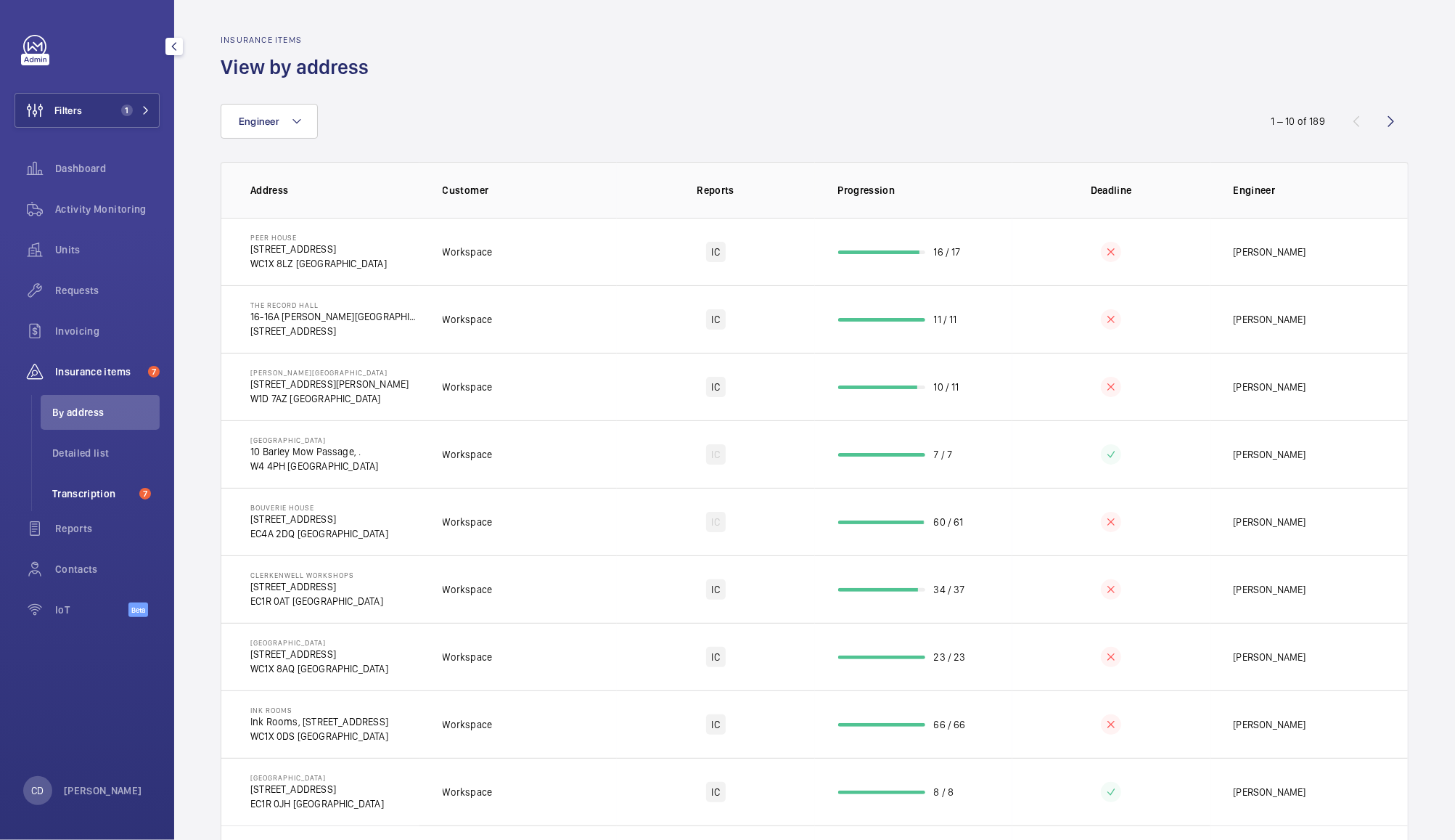
click at [79, 494] on span "Transcription" at bounding box center [93, 494] width 81 height 15
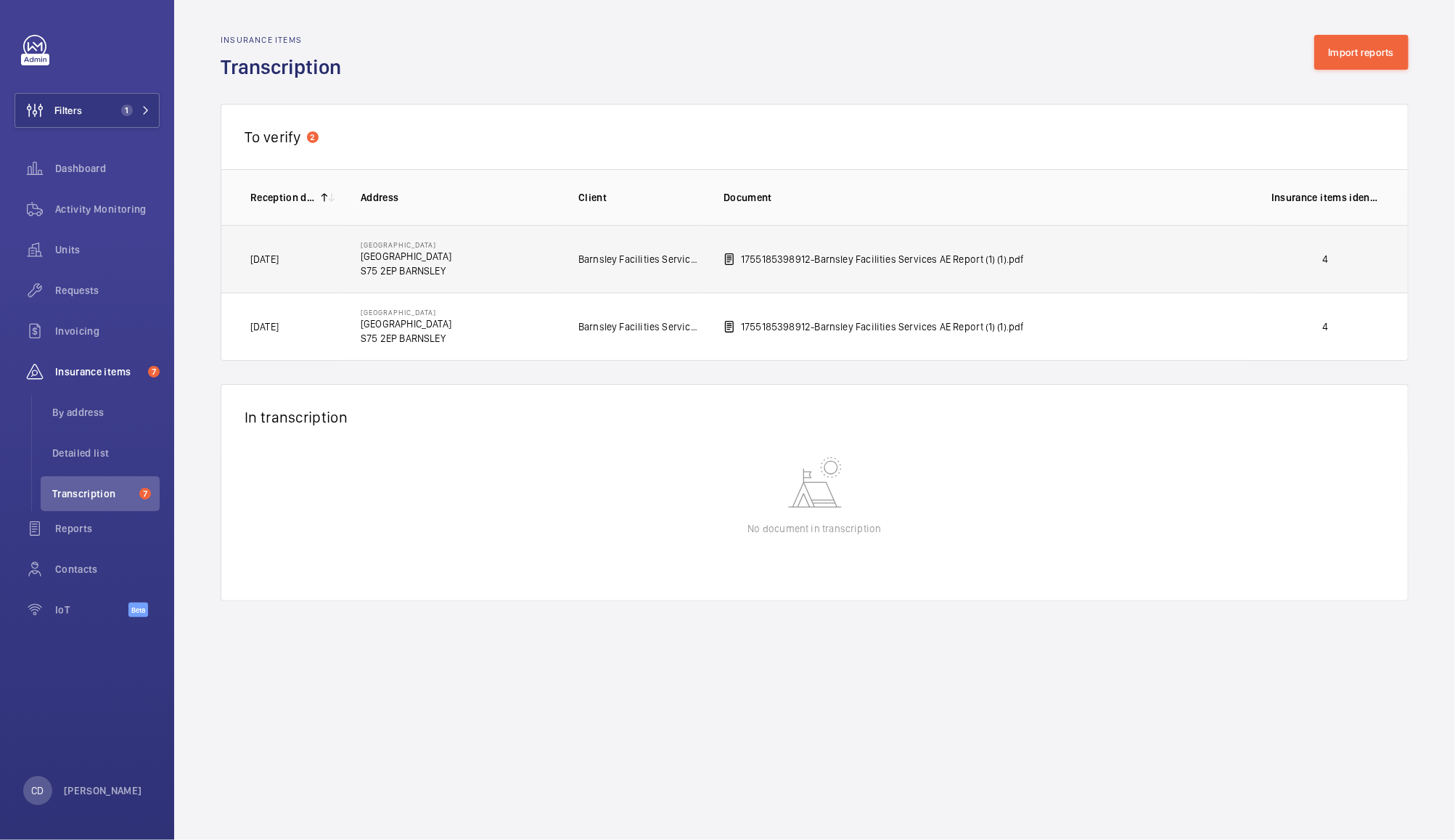
click at [853, 271] on td "1755185398912-Barnsley Facilities Services AE Report (1) (1).pdf" at bounding box center [974, 258] width 547 height 68
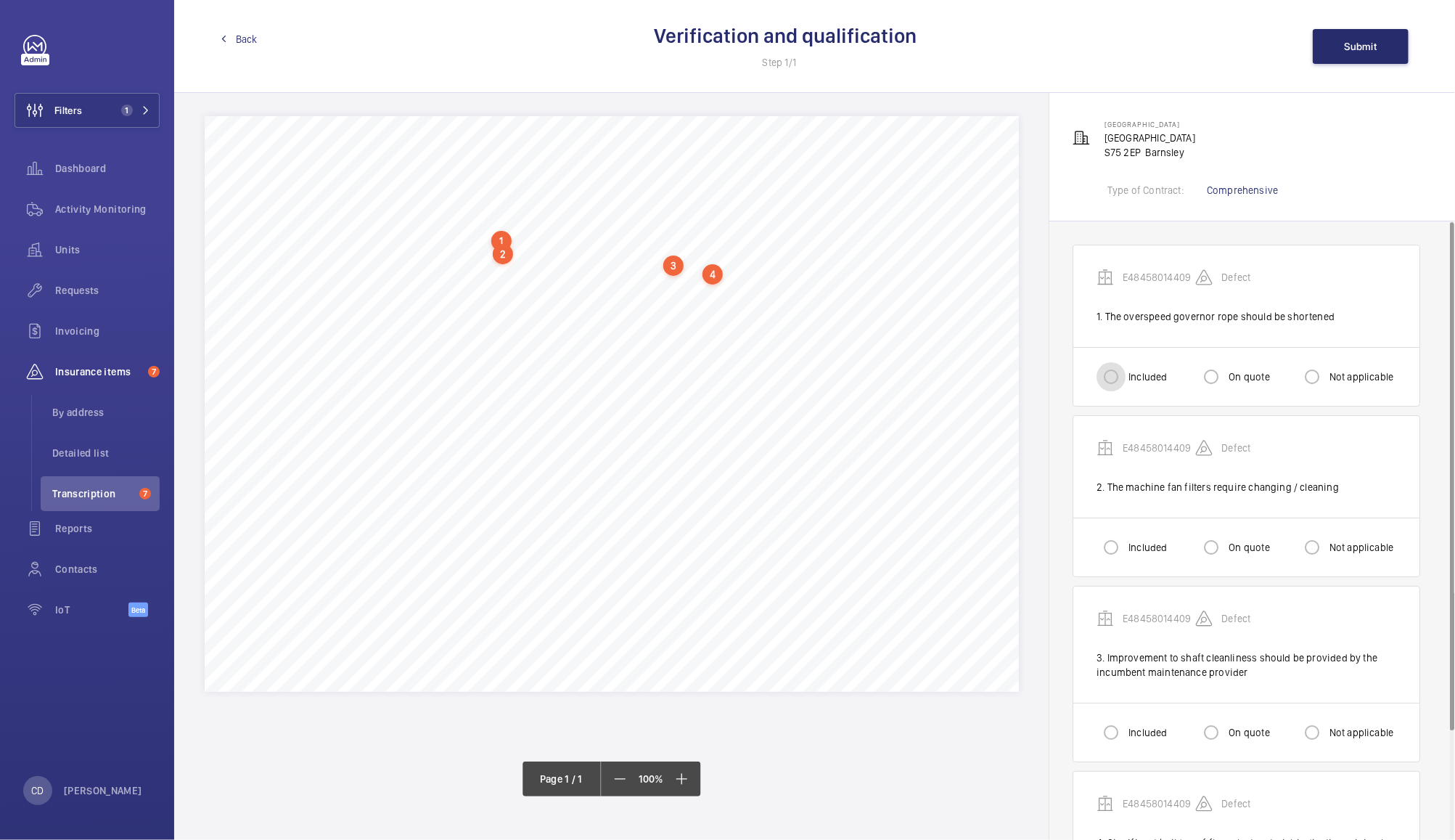
click at [1120, 372] on input "Included" at bounding box center [1111, 376] width 29 height 29
radio input "true"
click at [1109, 548] on input "Included" at bounding box center [1111, 548] width 29 height 29
radio input "true"
click at [1109, 728] on input "Included" at bounding box center [1111, 732] width 29 height 29
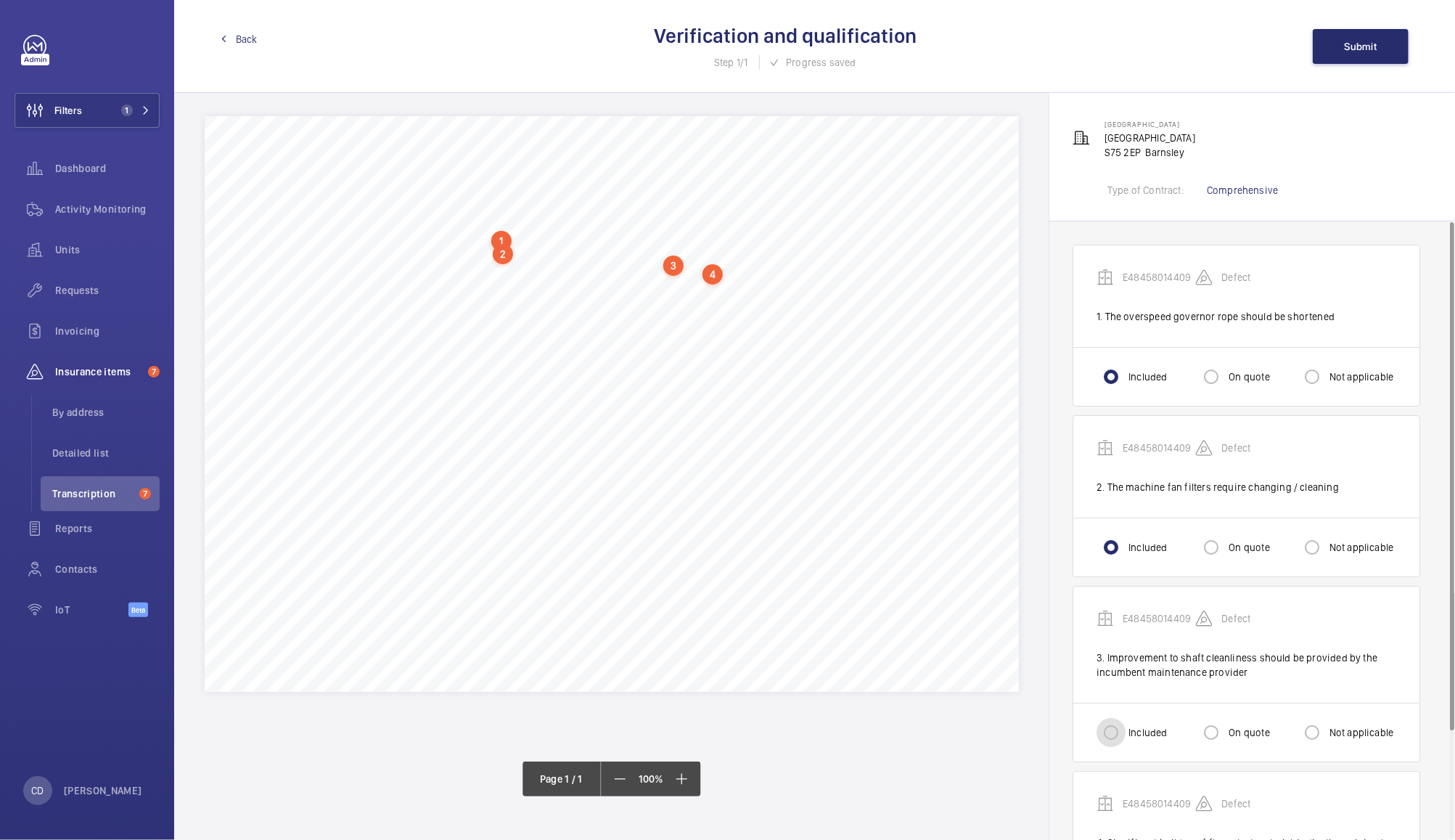
radio input "true"
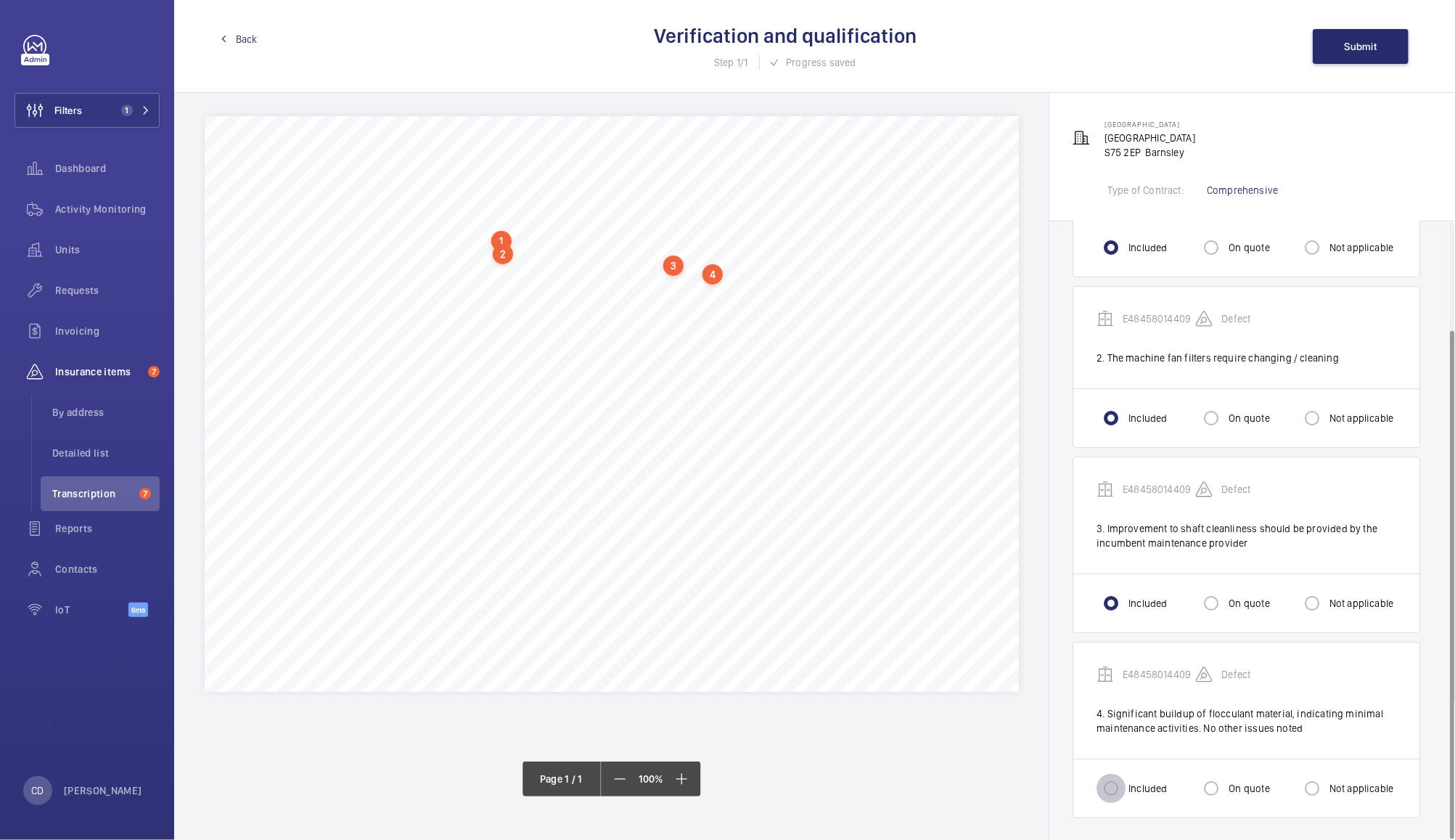
click at [1117, 795] on input "Included" at bounding box center [1111, 788] width 29 height 29
radio input "true"
click at [1365, 47] on span "Submit" at bounding box center [1360, 46] width 33 height 11
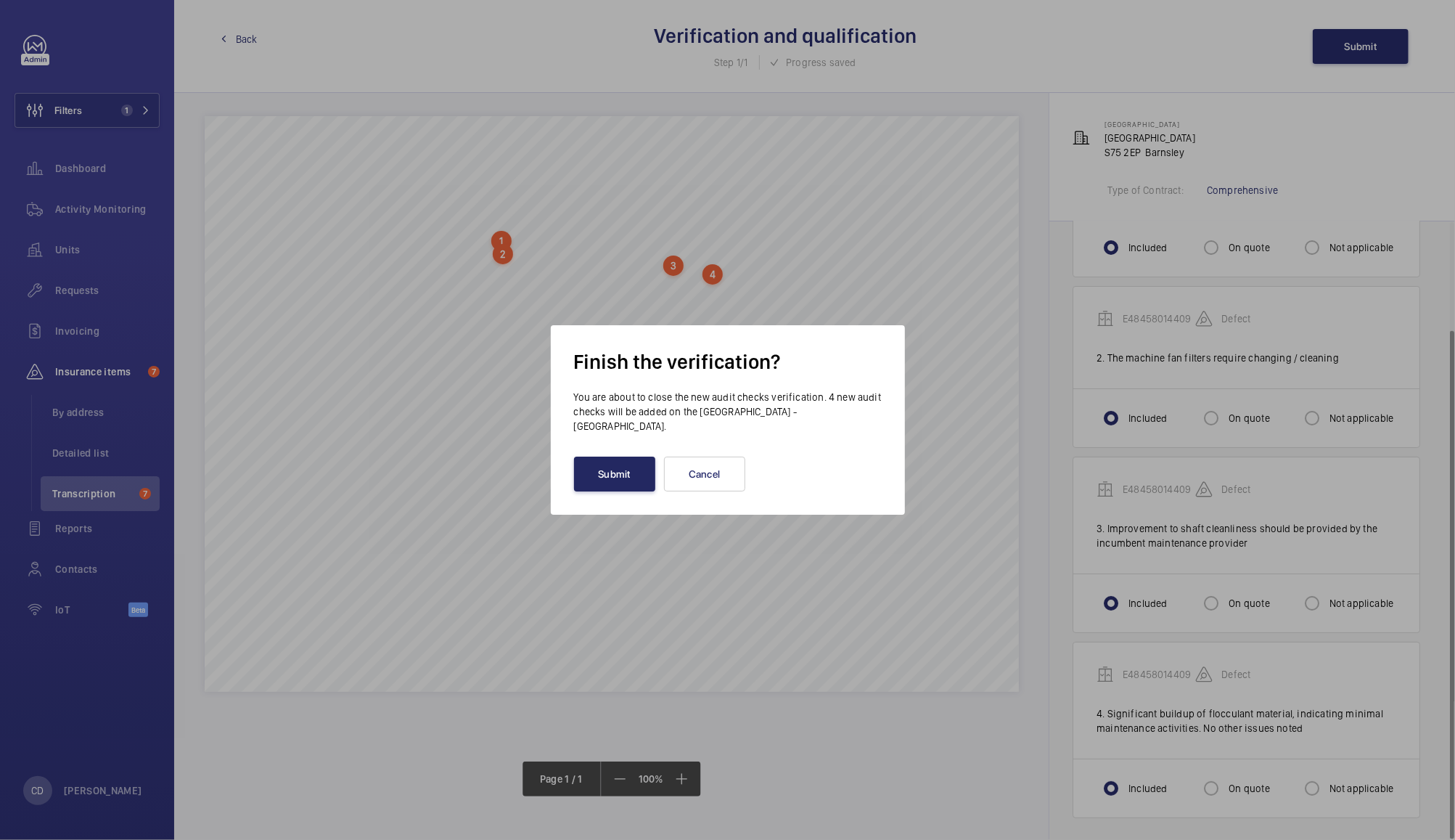
click at [609, 480] on button "Submit" at bounding box center [615, 473] width 81 height 35
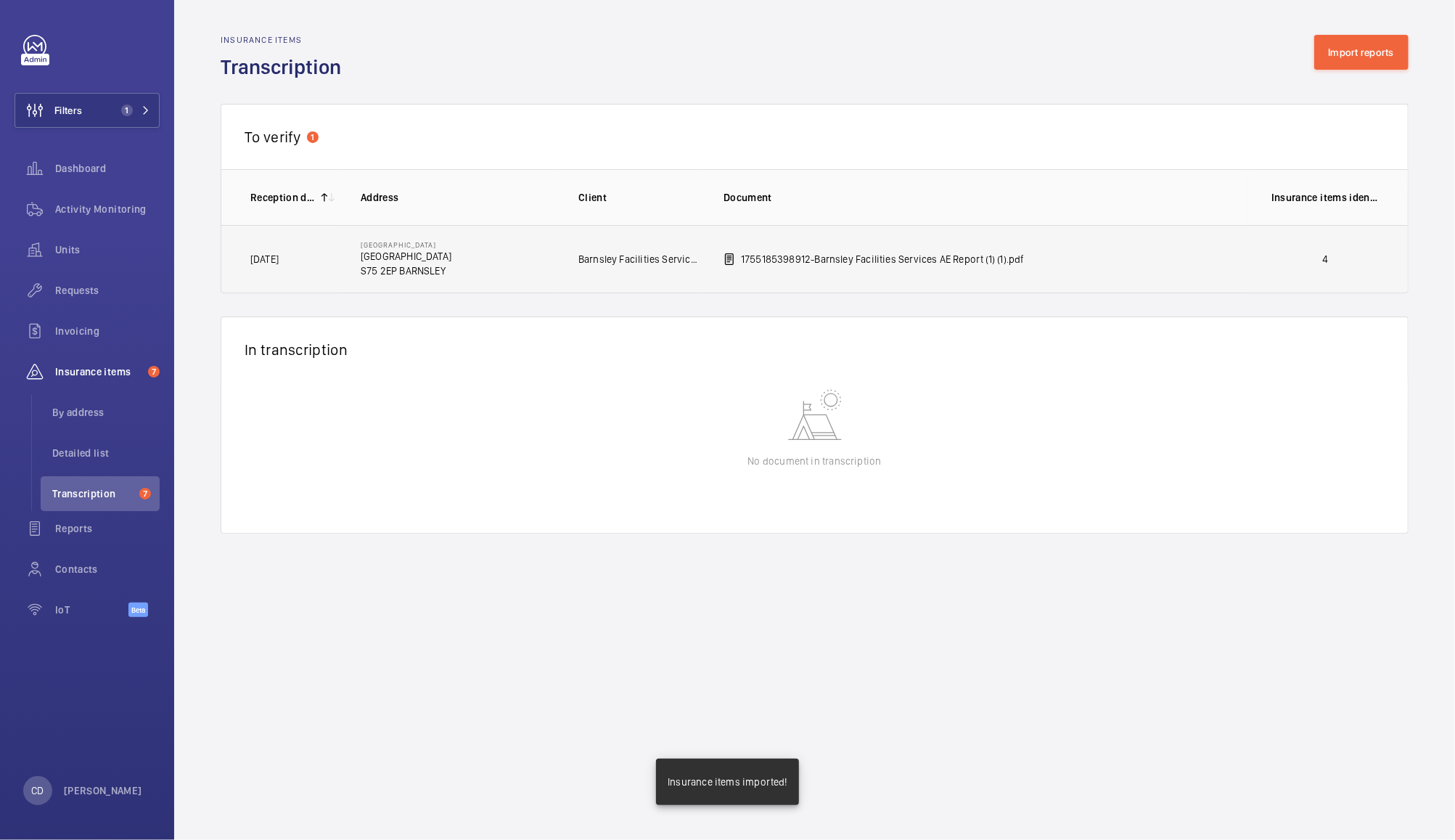
click at [1110, 253] on td "1755185398912-Barnsley Facilities Services AE Report (1) (1).pdf" at bounding box center [974, 259] width 547 height 68
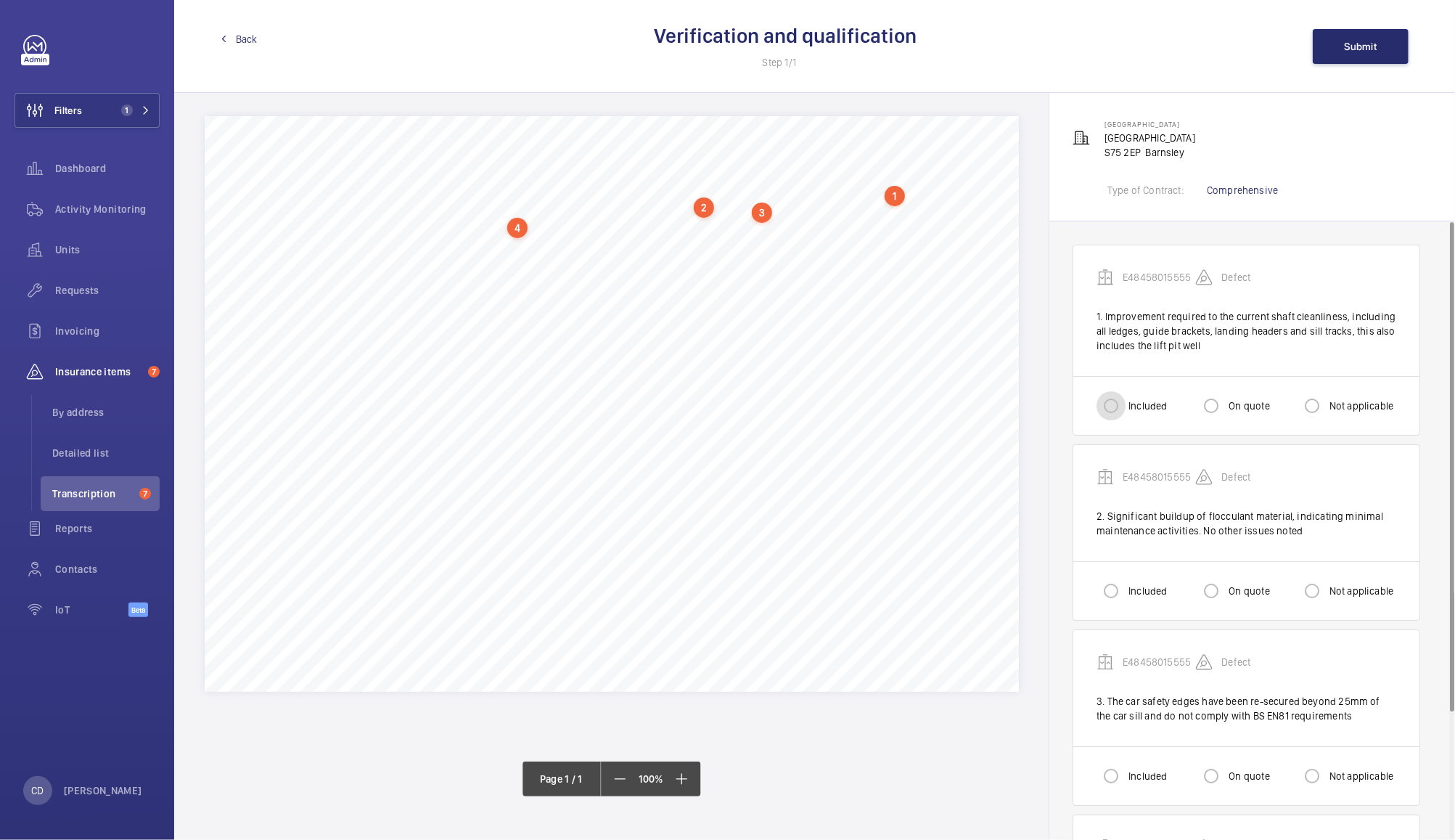
click at [1115, 401] on input "Included" at bounding box center [1111, 406] width 29 height 29
radio input "true"
click at [1119, 601] on input "Included" at bounding box center [1111, 591] width 29 height 29
radio input "true"
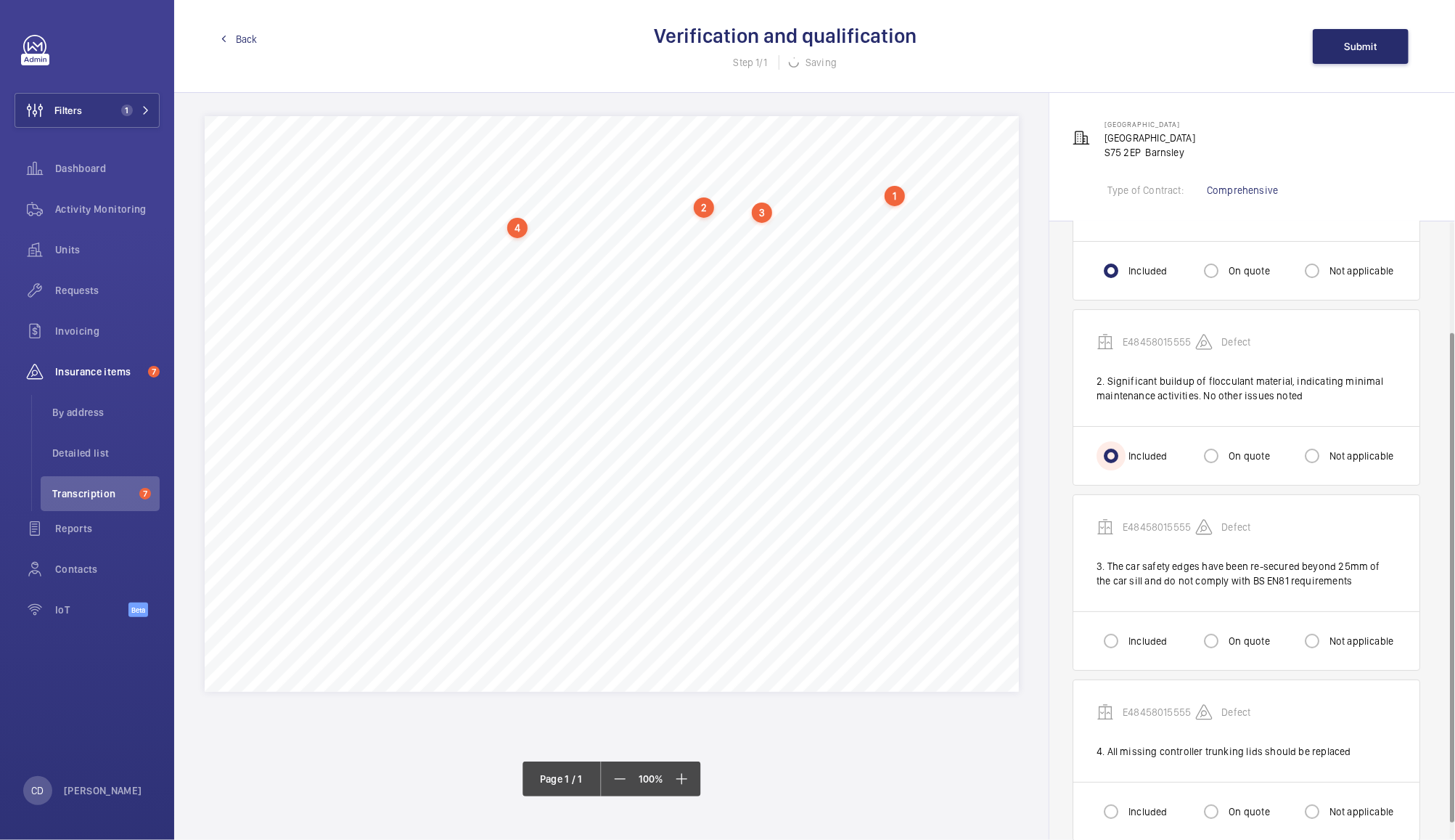
scroll to position [157, 0]
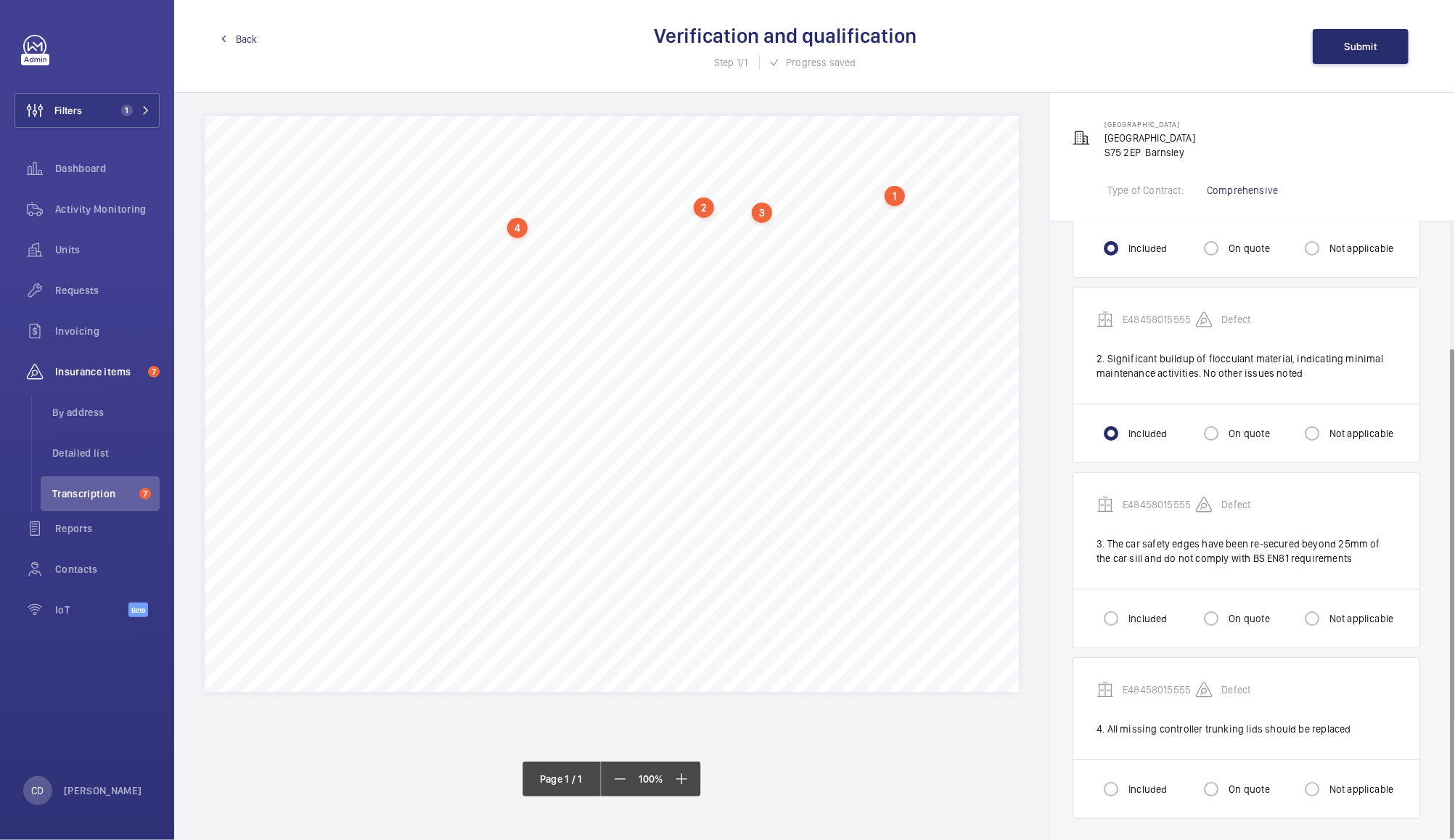
click at [1138, 615] on label "Included" at bounding box center [1145, 618] width 42 height 15
click at [1125, 615] on input "Included" at bounding box center [1111, 618] width 29 height 29
radio input "true"
click at [1155, 786] on label "Included" at bounding box center [1145, 788] width 42 height 15
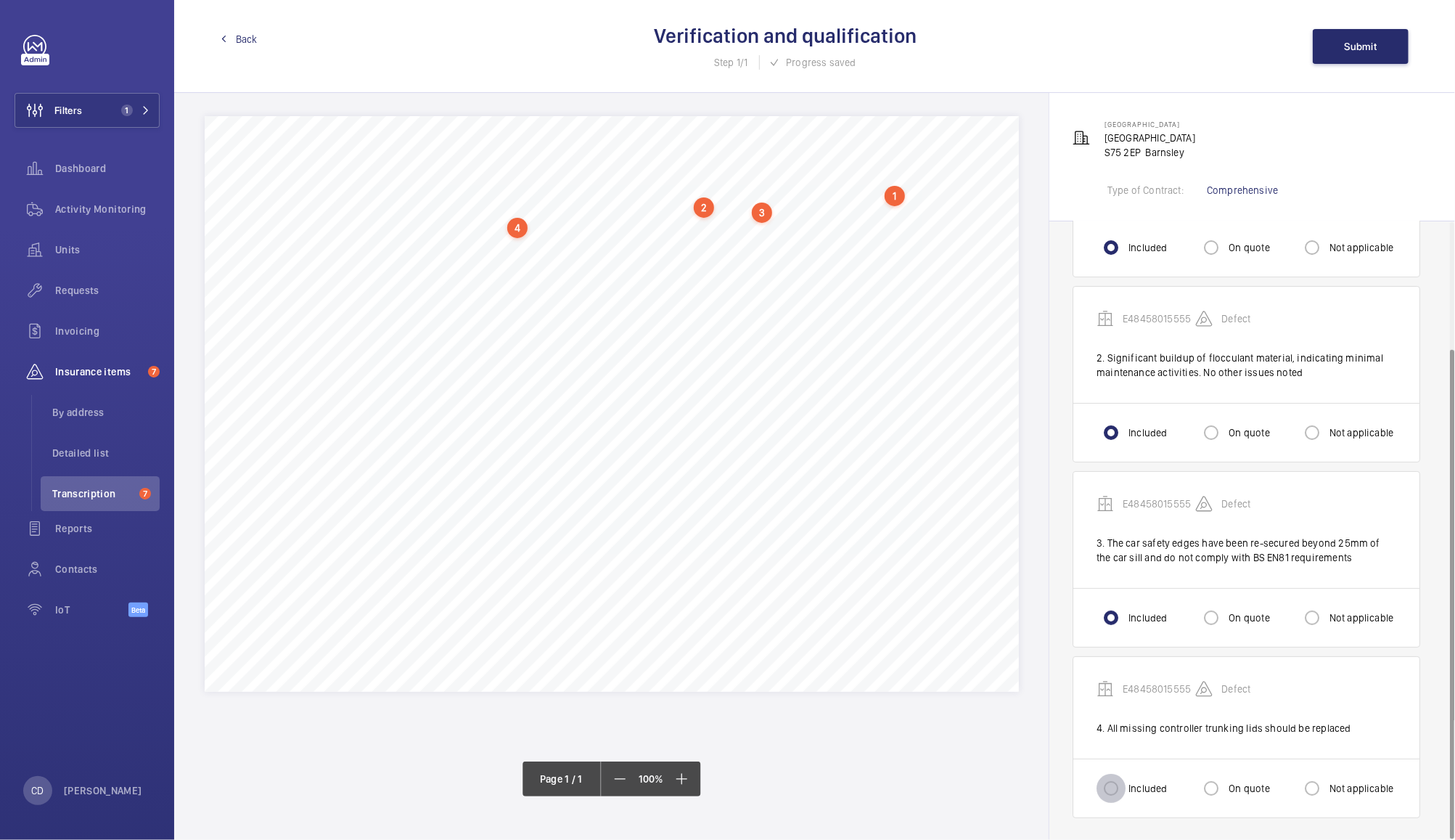
click at [1125, 786] on input "Included" at bounding box center [1111, 788] width 29 height 29
radio input "true"
click at [1365, 43] on span "Submit" at bounding box center [1360, 46] width 33 height 11
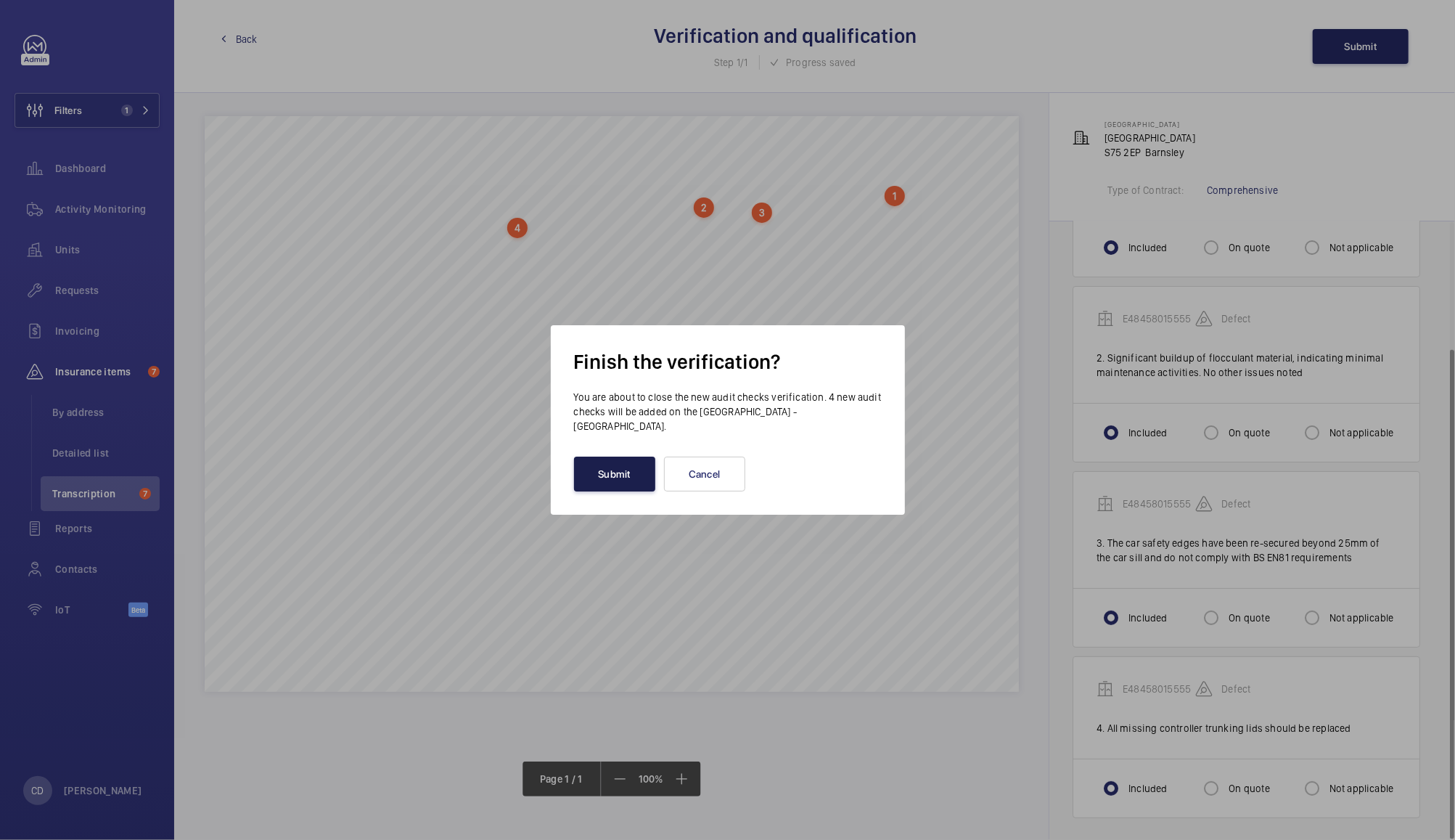
click at [630, 476] on button "Submit" at bounding box center [615, 473] width 81 height 35
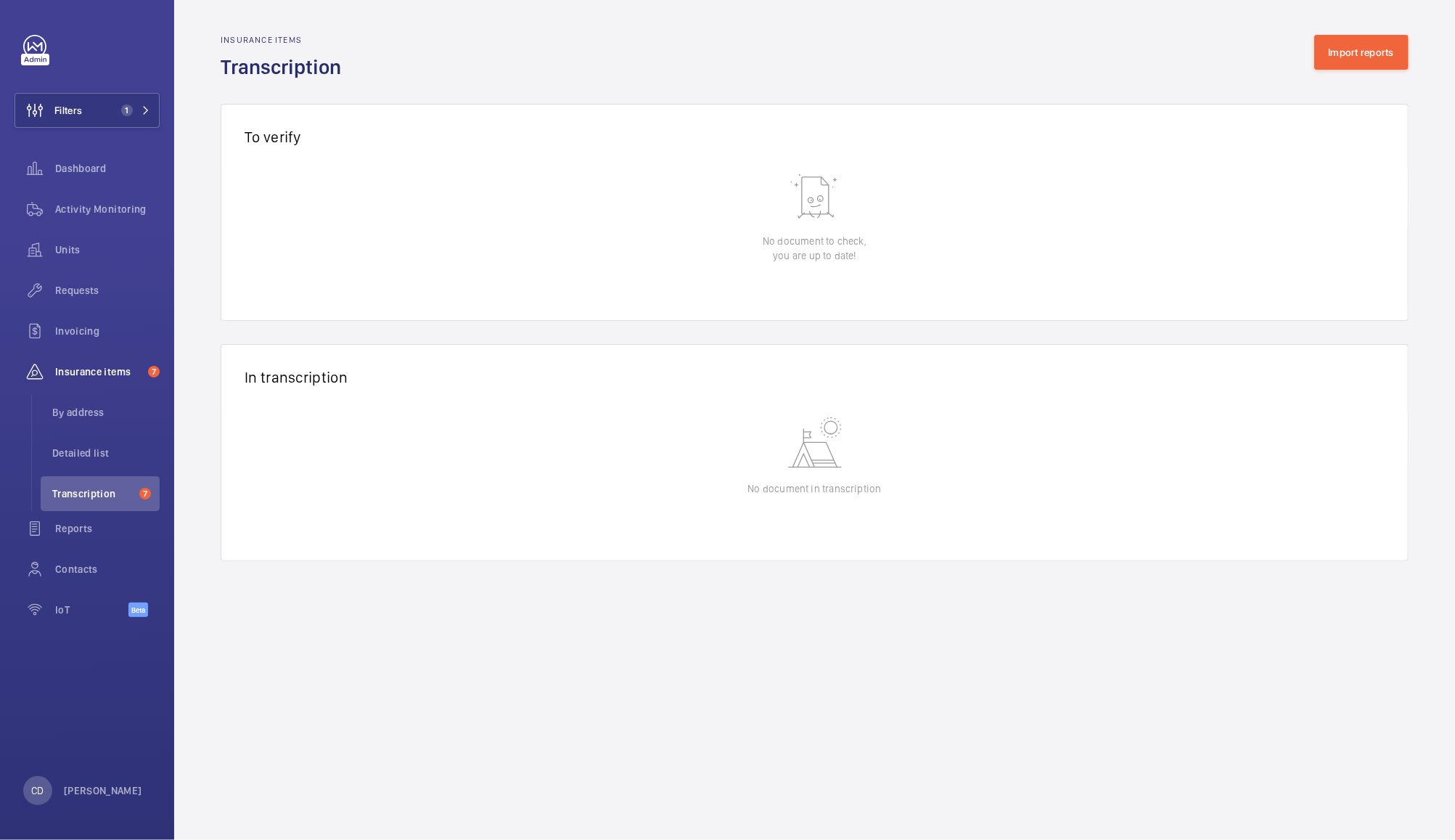
click at [103, 372] on span "Insurance items" at bounding box center [99, 372] width 87 height 15
click at [81, 454] on span "Detailed list" at bounding box center [106, 453] width 108 height 15
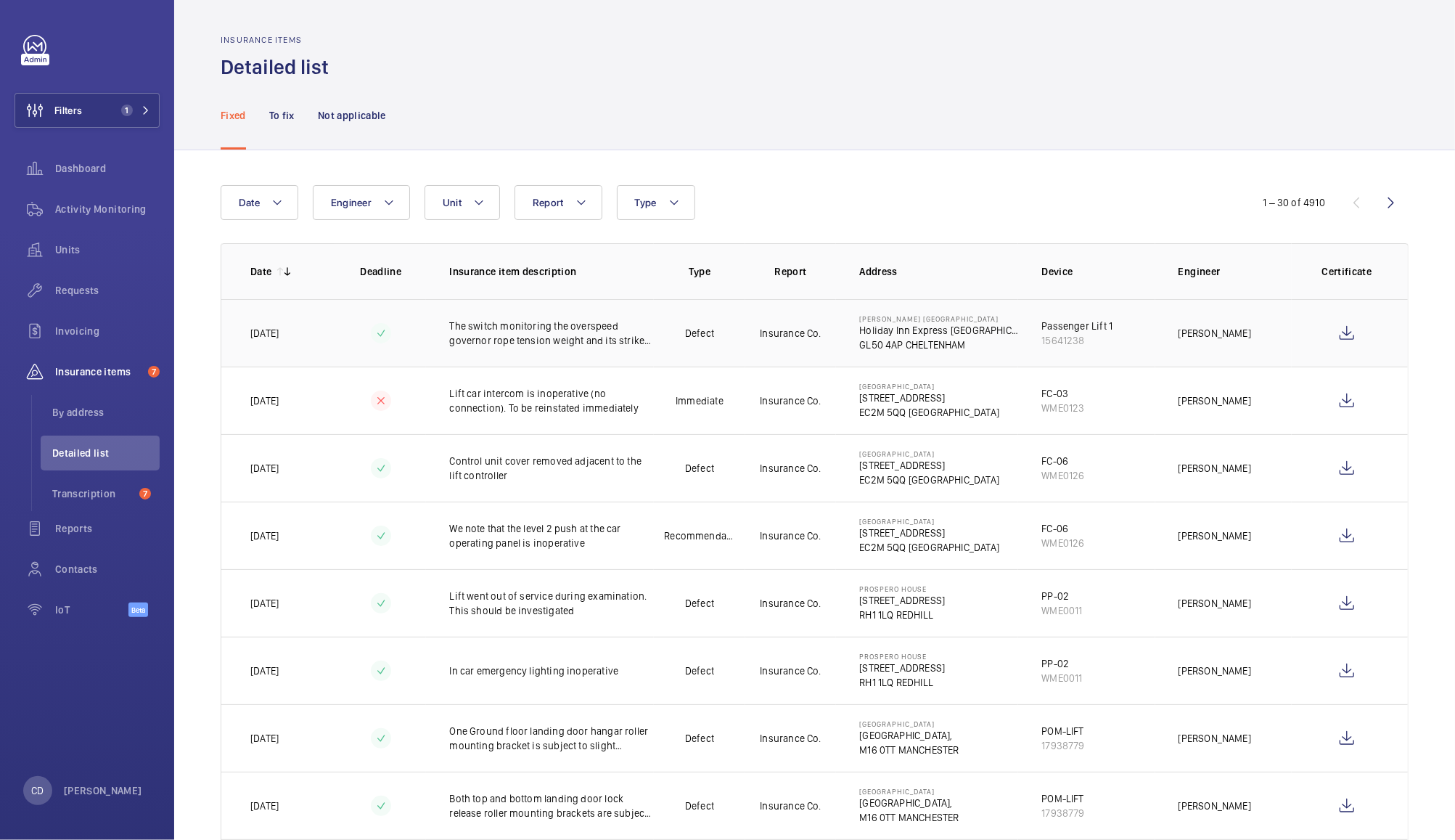
click at [547, 319] on p "The switch monitoring the overspeed governor rope tension weight and its strike…" at bounding box center [551, 333] width 204 height 29
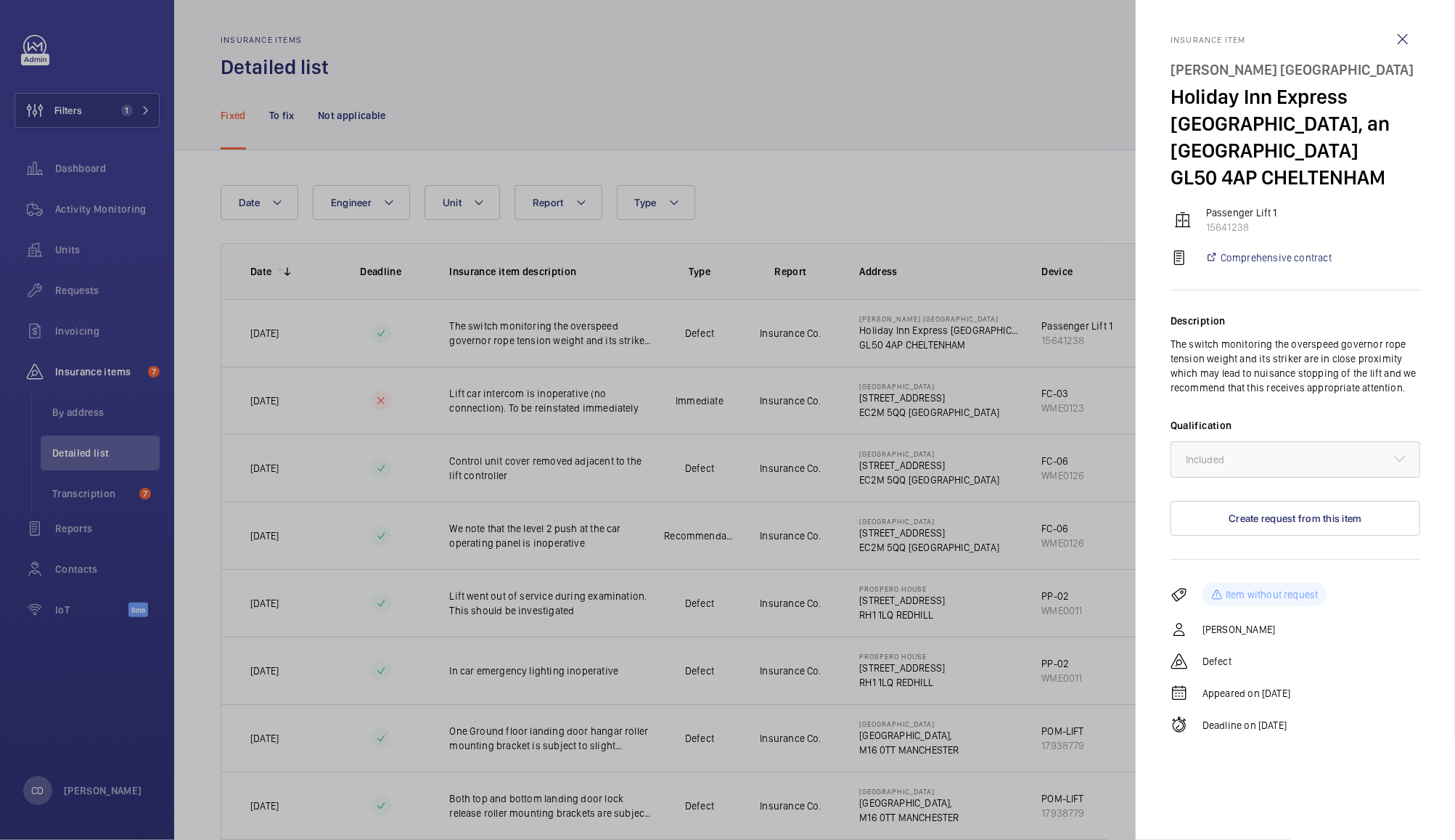
click at [833, 147] on div at bounding box center [728, 420] width 1455 height 840
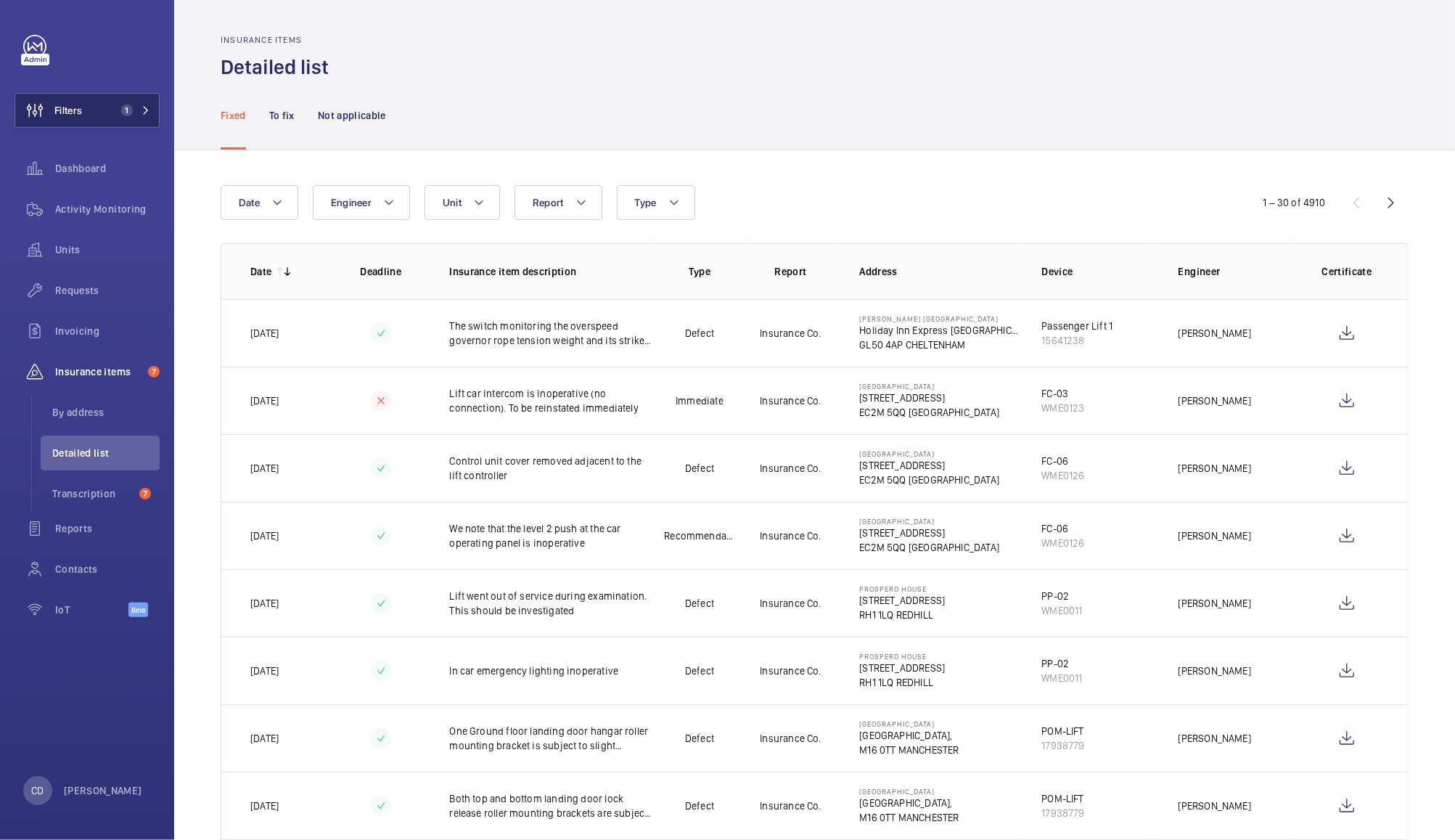
click at [78, 112] on span "Filters" at bounding box center [68, 110] width 28 height 15
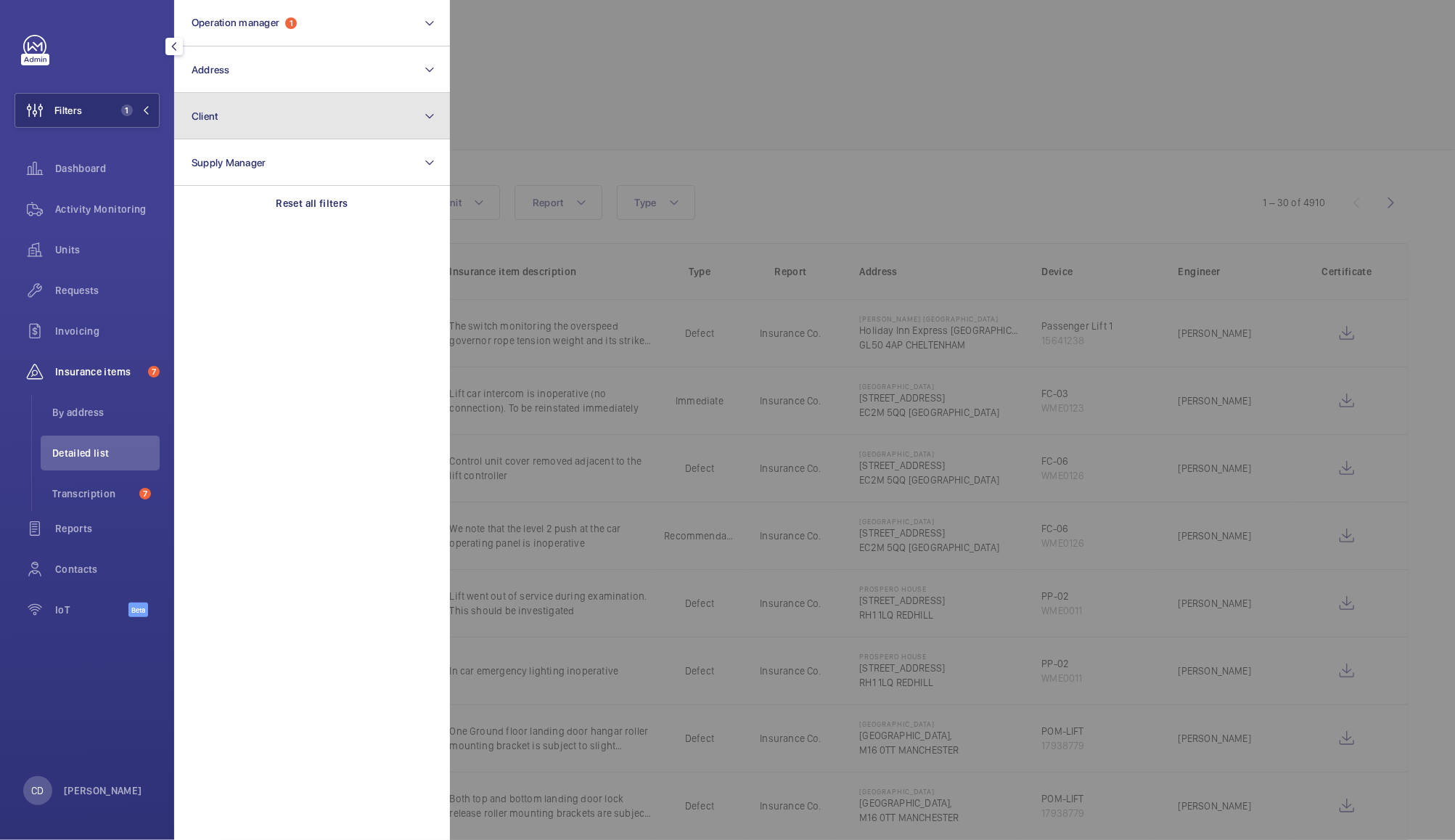
click at [314, 105] on button "Client" at bounding box center [312, 116] width 275 height 46
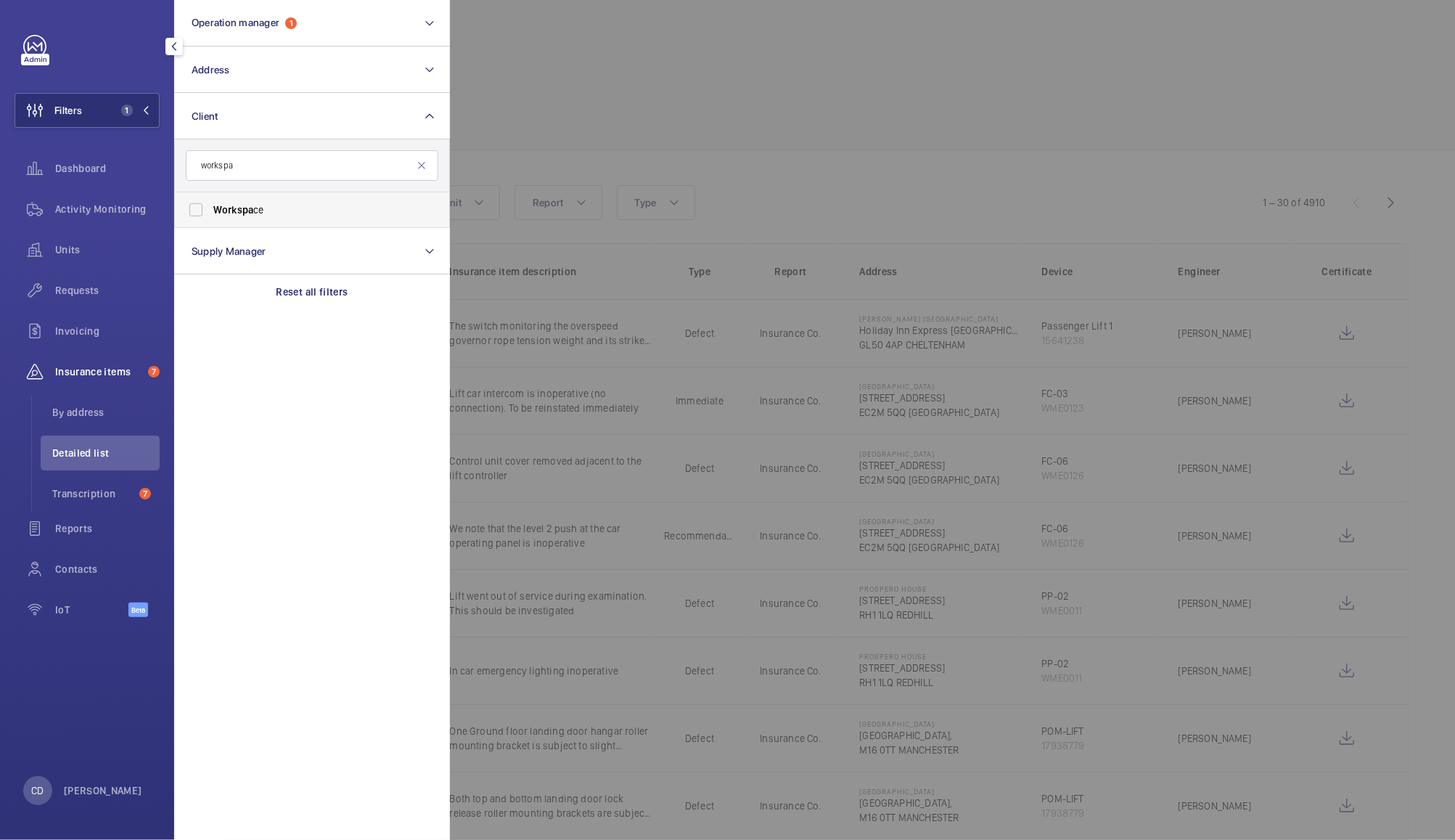
type input "workspa"
click at [256, 196] on label "Workspa ce" at bounding box center [301, 209] width 253 height 35
click at [210, 196] on input "Workspa ce" at bounding box center [196, 210] width 29 height 29
checkbox input "true"
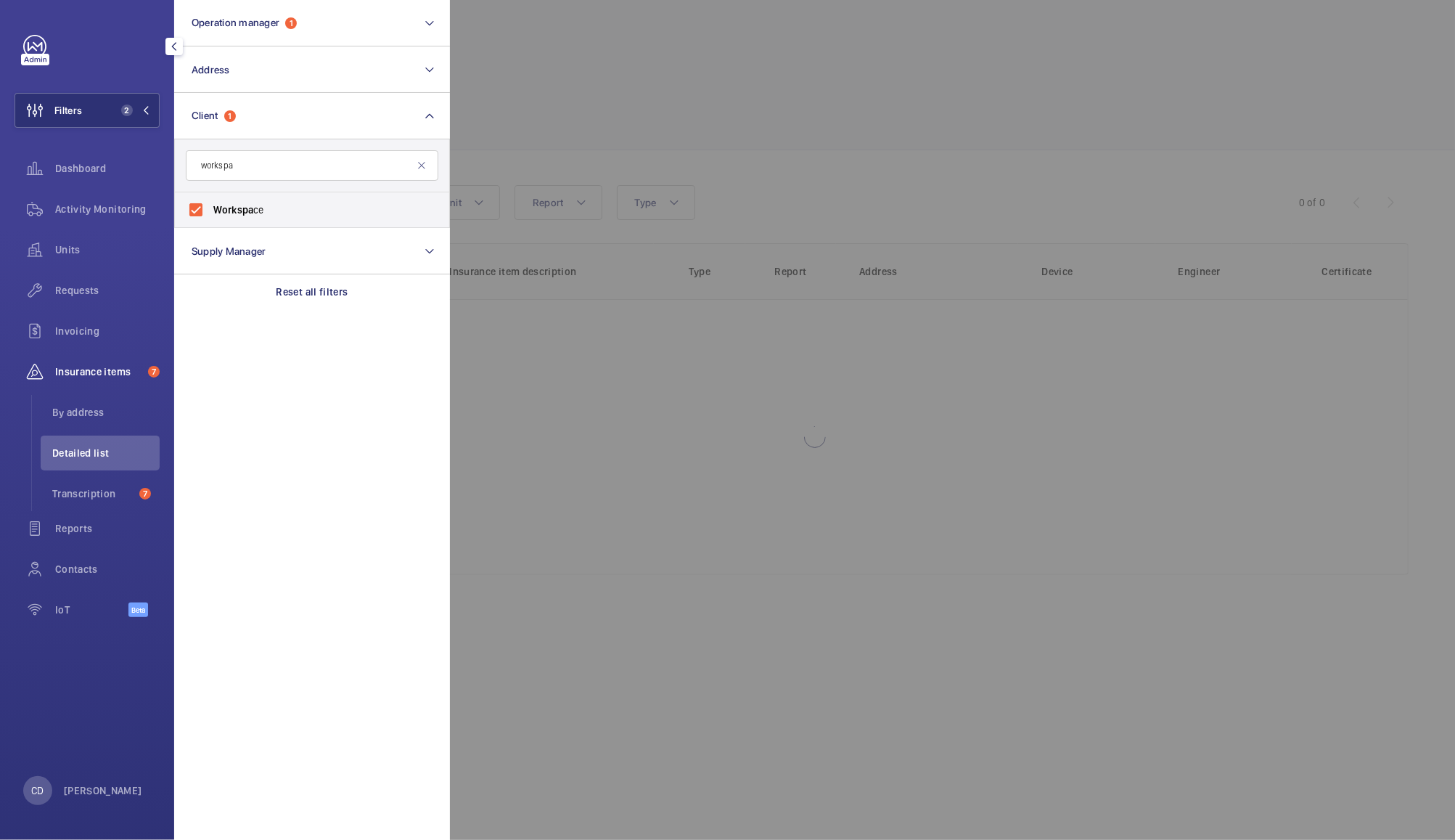
click at [609, 66] on div at bounding box center [1177, 420] width 1455 height 840
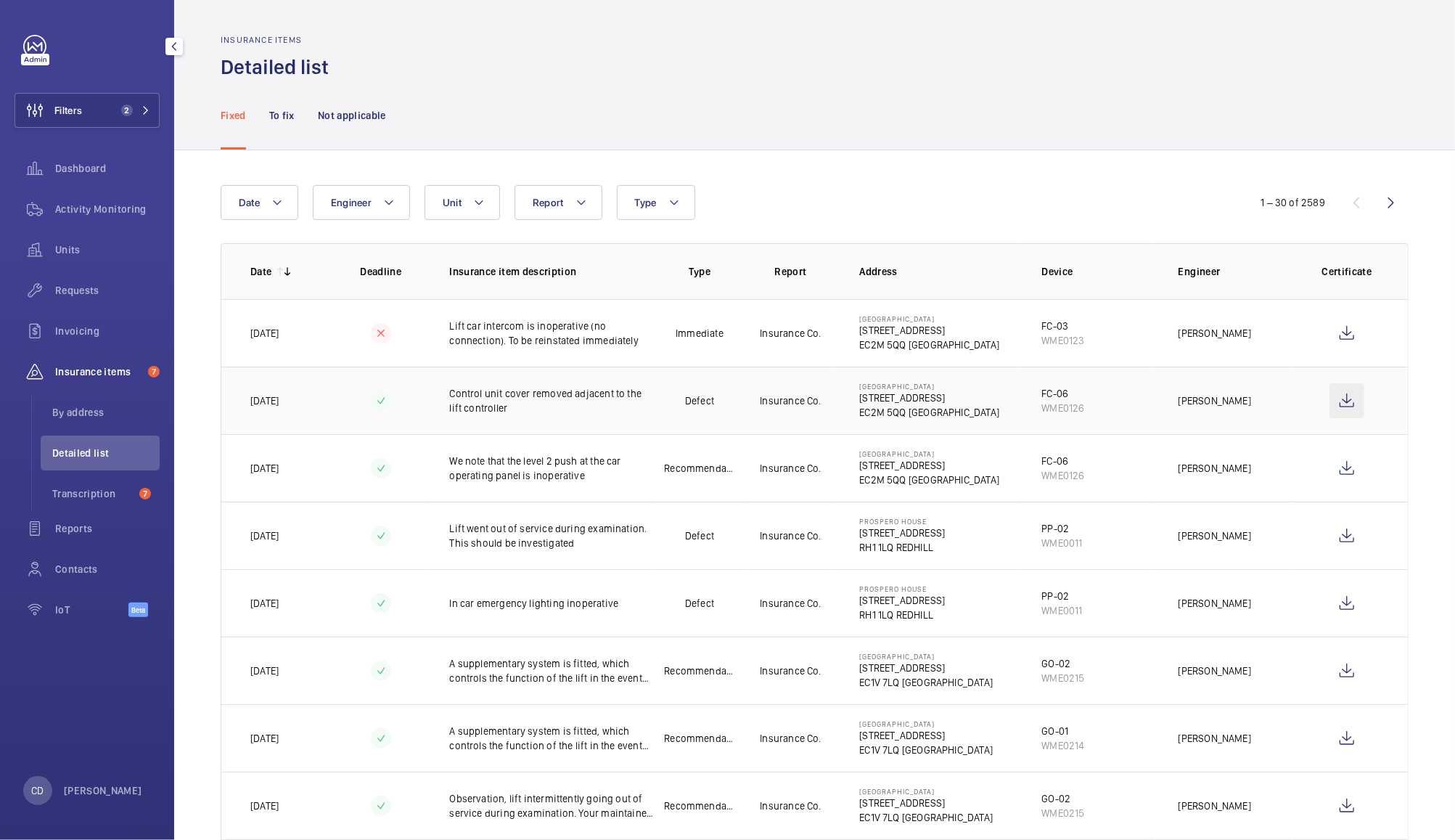
click at [1343, 414] on wm-front-icon-button at bounding box center [1347, 400] width 35 height 35
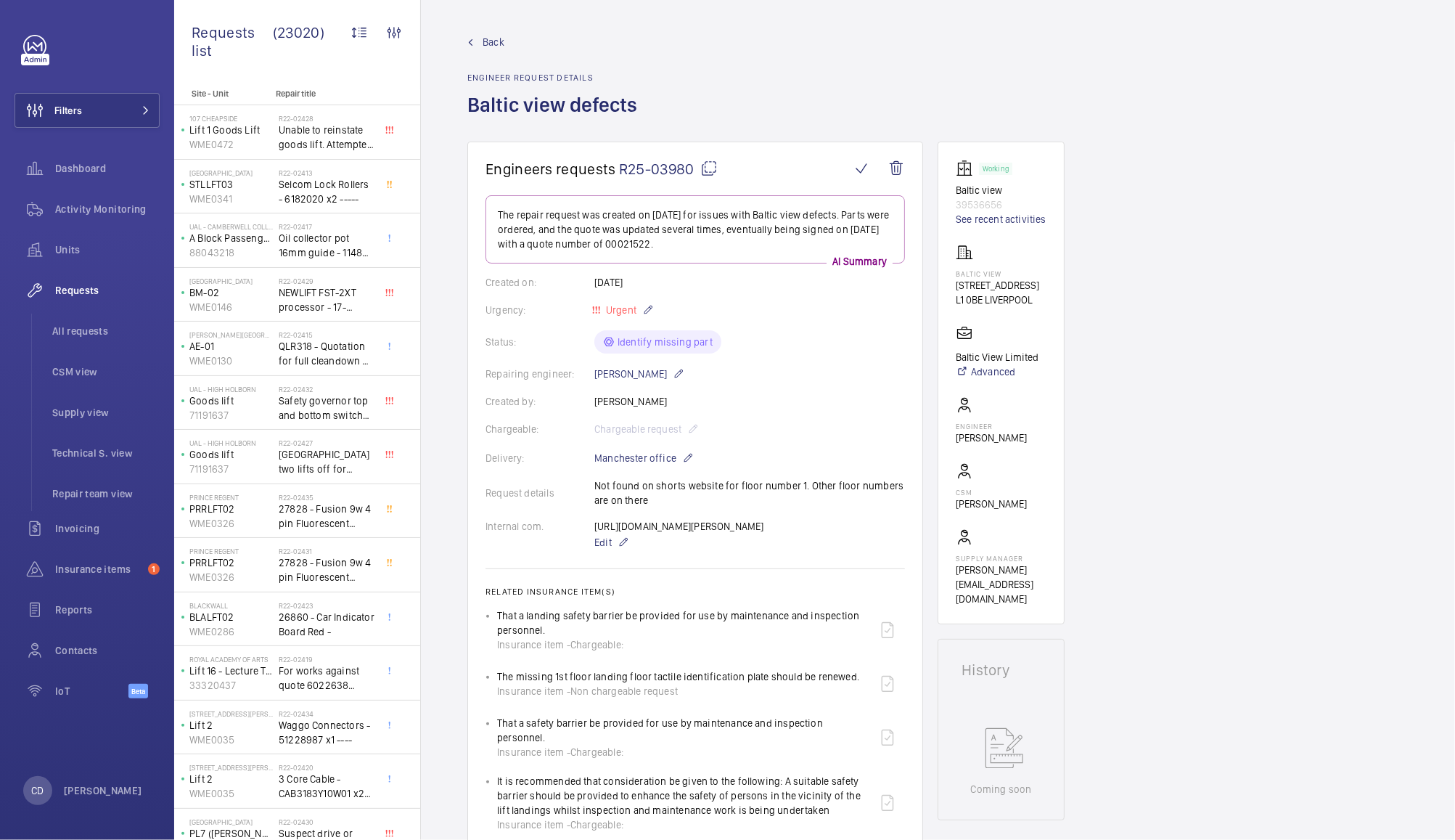
click at [77, 302] on div "Requests" at bounding box center [87, 290] width 145 height 35
click at [77, 330] on span "All requests" at bounding box center [106, 331] width 108 height 15
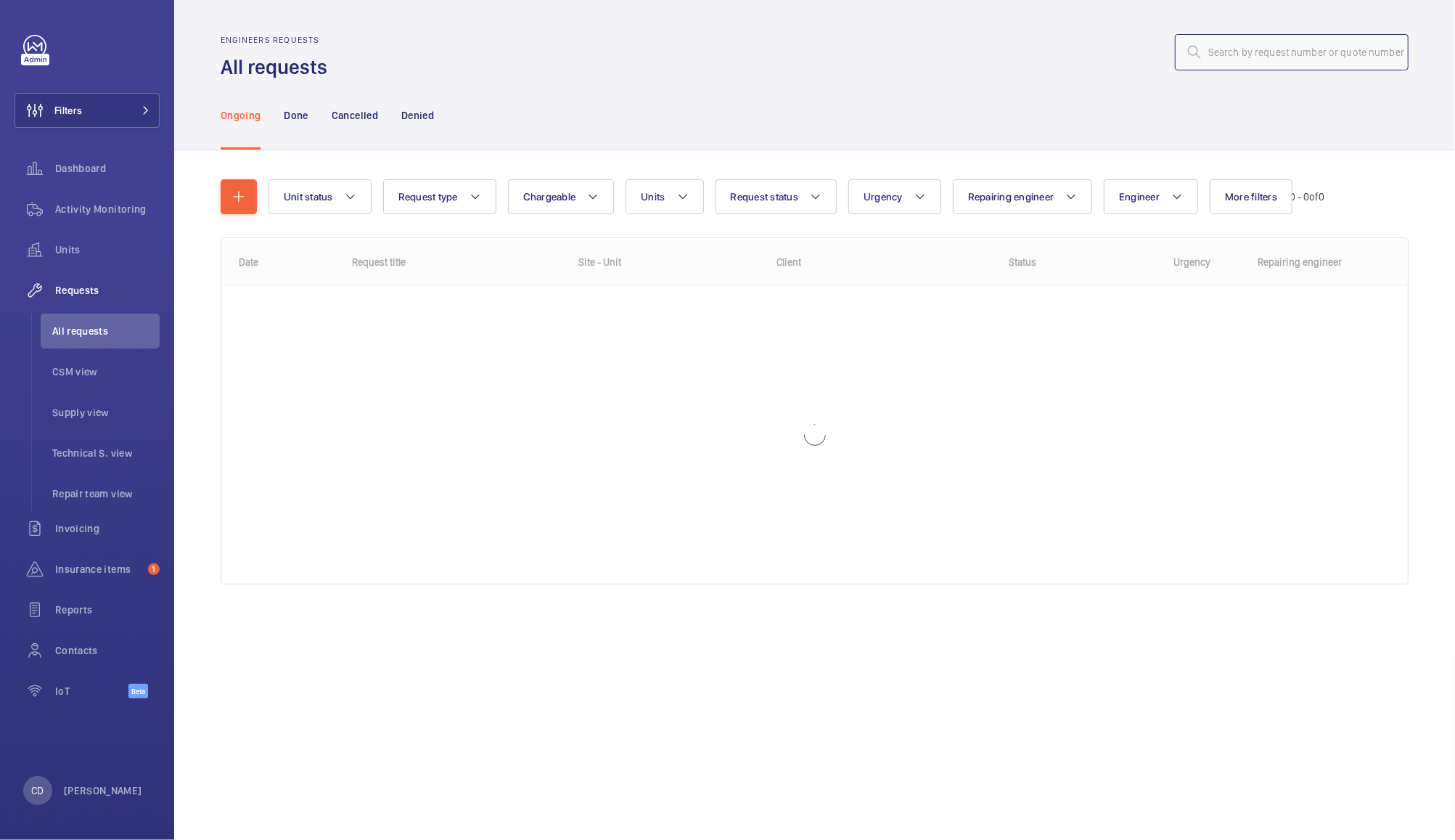
click at [1330, 50] on input "text" at bounding box center [1291, 52] width 234 height 37
type input "/r2"
